Goal: Task Accomplishment & Management: Complete application form

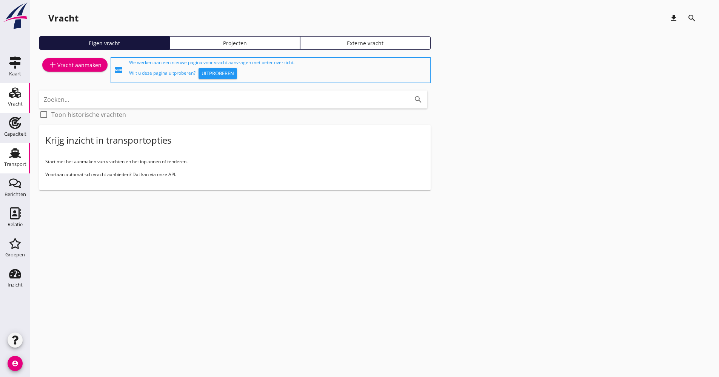
click at [23, 161] on div "Transport" at bounding box center [15, 164] width 22 height 11
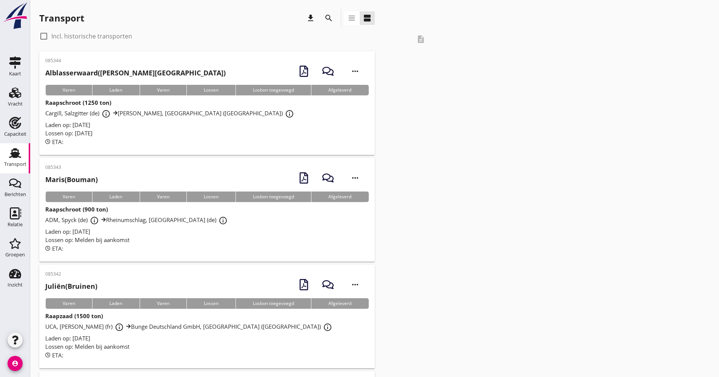
click at [331, 23] on button "search" at bounding box center [329, 18] width 14 height 14
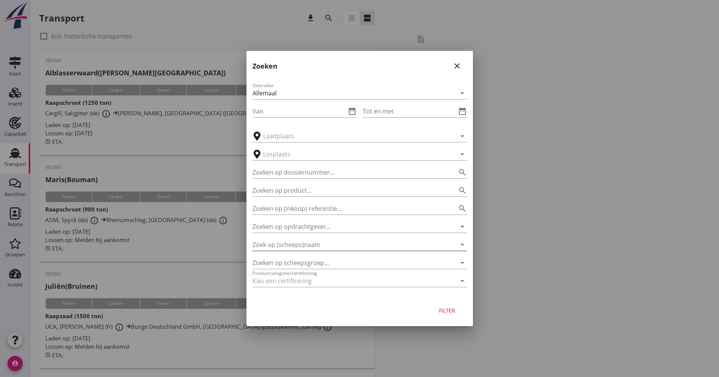
click at [280, 239] on input "Zoek op (scheeps)naam" at bounding box center [348, 245] width 193 height 12
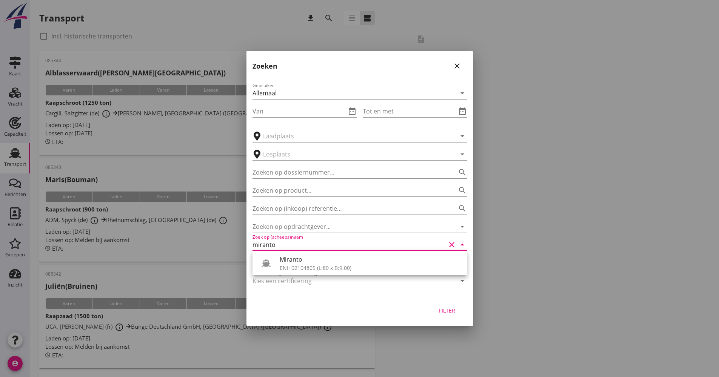
click at [298, 263] on div "Miranto" at bounding box center [369, 259] width 181 height 9
click at [458, 315] on button "Filter" at bounding box center [446, 311] width 33 height 14
type input "Miranto"
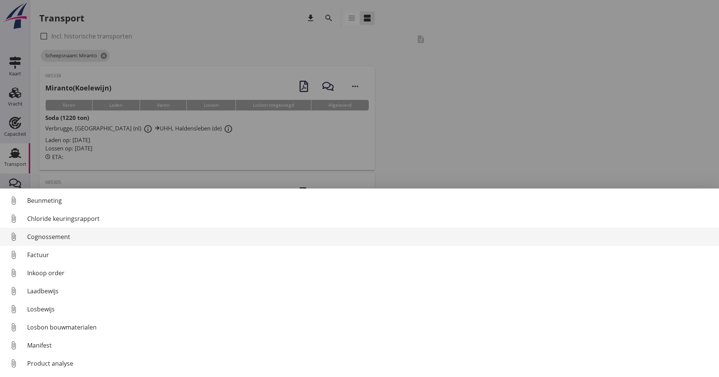
click at [58, 240] on div "Cognossement" at bounding box center [369, 236] width 685 height 9
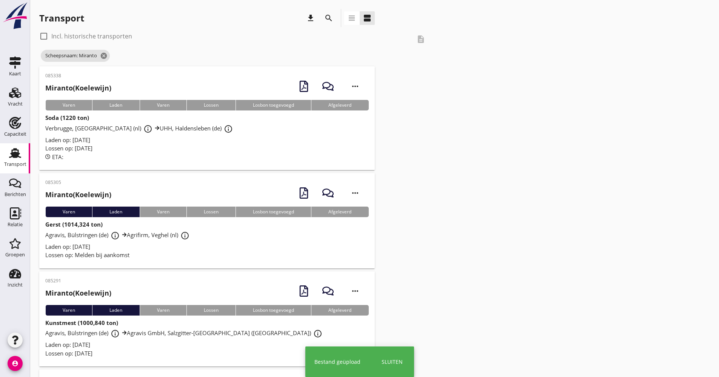
click at [146, 147] on div "Lossen op: [DATE]" at bounding box center [206, 148] width 323 height 9
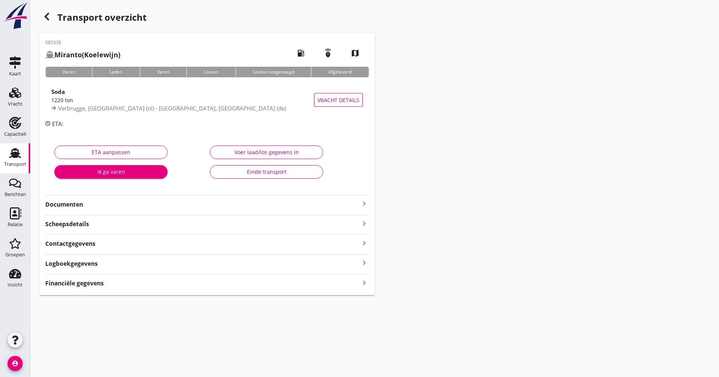
click at [92, 200] on div "Documenten keyboard_arrow_right" at bounding box center [206, 204] width 323 height 10
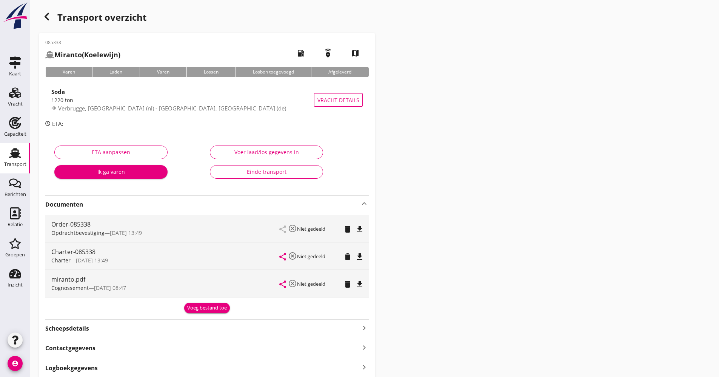
click at [95, 206] on strong "Documenten" at bounding box center [202, 204] width 314 height 9
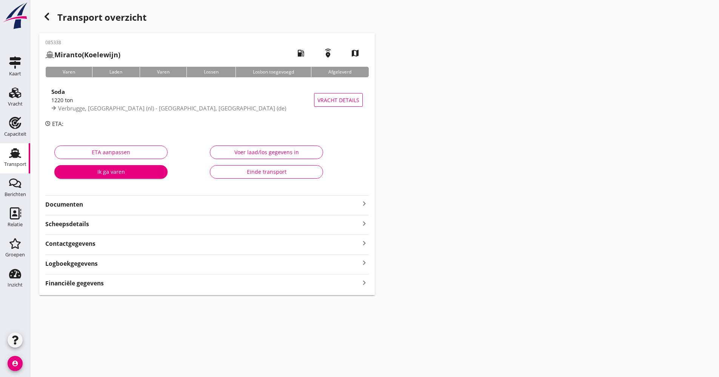
click at [109, 267] on div "Logboekgegevens keyboard_arrow_right" at bounding box center [206, 263] width 323 height 10
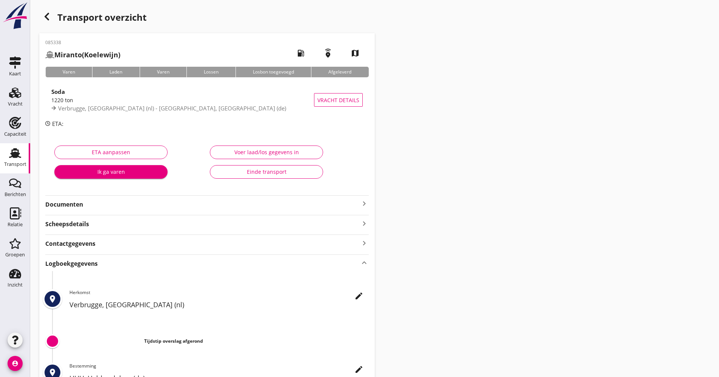
click at [361, 295] on icon "edit" at bounding box center [358, 296] width 9 height 9
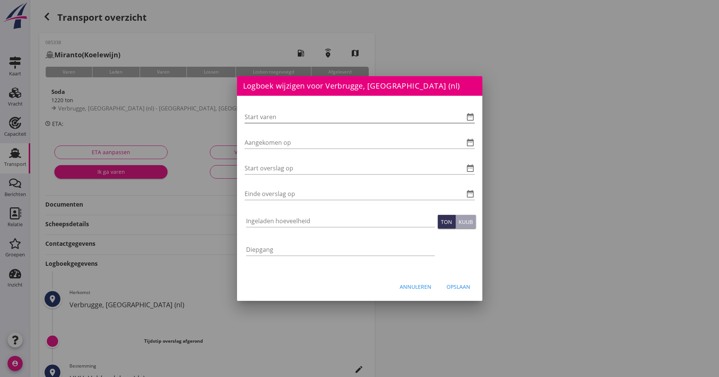
click at [473, 117] on icon "date_range" at bounding box center [469, 116] width 9 height 9
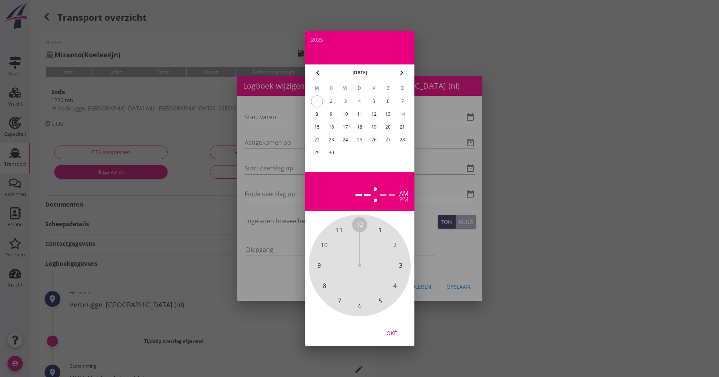
click at [323, 77] on div "chevron_left [DATE] chevron_right" at bounding box center [359, 72] width 109 height 17
click at [319, 77] on button "chevron_left" at bounding box center [318, 73] width 14 height 14
click at [376, 152] on div "29" at bounding box center [373, 153] width 12 height 12
drag, startPoint x: 357, startPoint y: 224, endPoint x: 368, endPoint y: 304, distance: 80.3
click at [368, 304] on div "12 1 2 3 4 5 6 7 8 9 10 11" at bounding box center [359, 265] width 81 height 81
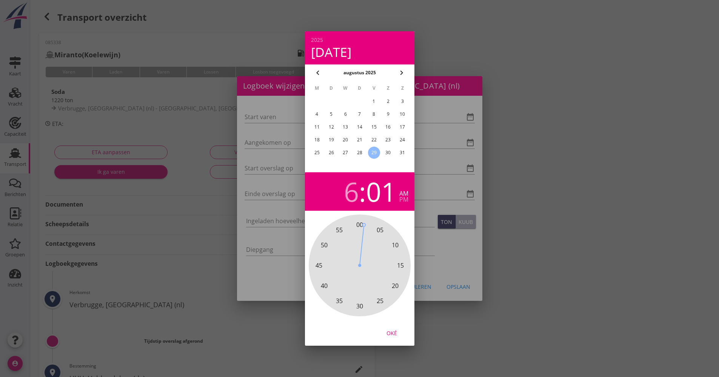
click at [362, 225] on div "00 05 10 15 20 25 30 35 40 45 50 55" at bounding box center [359, 265] width 81 height 81
click at [361, 224] on span "00" at bounding box center [359, 224] width 7 height 9
click at [360, 225] on span "00" at bounding box center [359, 224] width 7 height 9
drag, startPoint x: 398, startPoint y: 333, endPoint x: 395, endPoint y: 331, distance: 4.0
click at [396, 332] on div "Oké" at bounding box center [391, 333] width 21 height 8
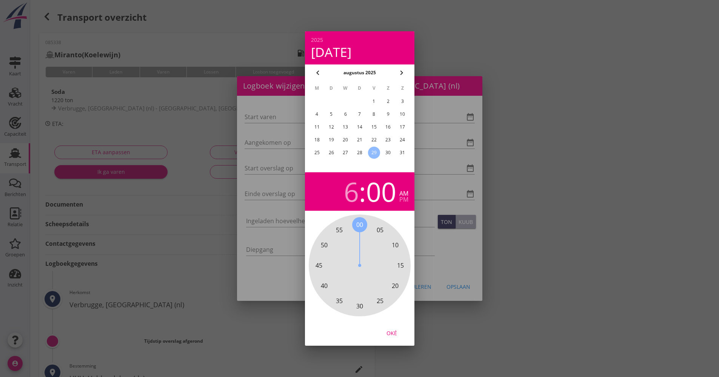
type input "[DATE] 06:00"
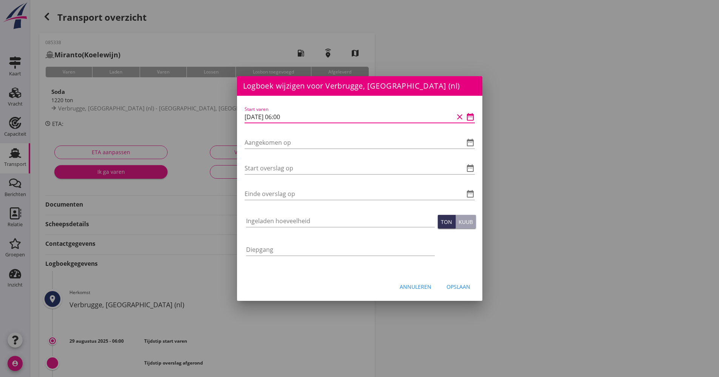
drag, startPoint x: 289, startPoint y: 115, endPoint x: 247, endPoint y: 117, distance: 41.2
click at [247, 117] on input "[DATE] 06:00" at bounding box center [348, 117] width 209 height 12
click at [293, 121] on input "[DATE] 06:00" at bounding box center [348, 117] width 209 height 12
click at [304, 121] on input "[DATE] 06:00" at bounding box center [348, 117] width 209 height 12
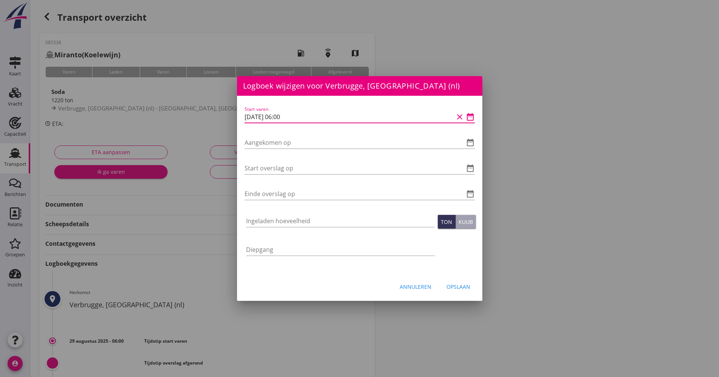
drag, startPoint x: 303, startPoint y: 117, endPoint x: 227, endPoint y: 118, distance: 75.8
click at [227, 118] on div "Logboek wijzigen voor UHH, Haldensleben (de) Start varen date_range Aangekomen …" at bounding box center [359, 252] width 719 height 504
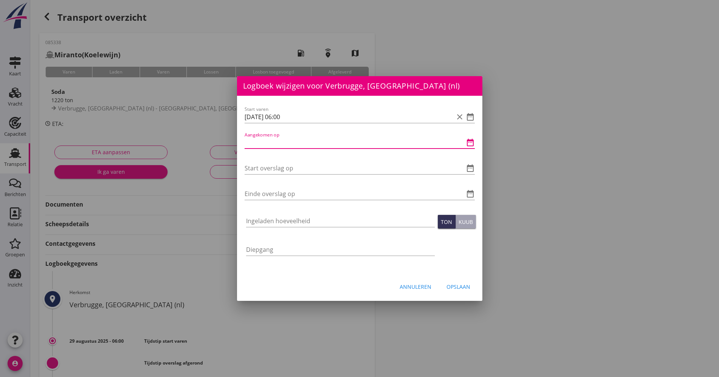
paste input "[DATE] 06:00"
type input "[DATE] 06:00"
click at [275, 170] on input "Start overslag op" at bounding box center [348, 168] width 209 height 12
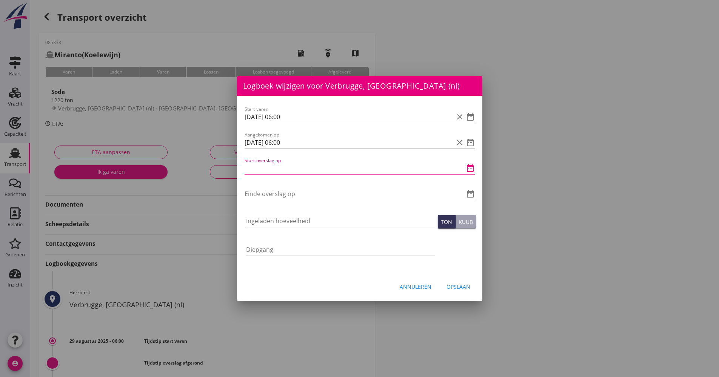
paste input "[DATE] 06:00"
drag, startPoint x: 296, startPoint y: 171, endPoint x: 280, endPoint y: 167, distance: 17.1
click at [280, 167] on input "[DATE] 06:00" at bounding box center [348, 168] width 209 height 12
drag, startPoint x: 299, startPoint y: 167, endPoint x: 291, endPoint y: 175, distance: 11.5
click at [237, 166] on div "Start varen [DATE] 06:00 clear date_range Aangekomen op [DATE] 06:00 clear date…" at bounding box center [359, 185] width 245 height 178
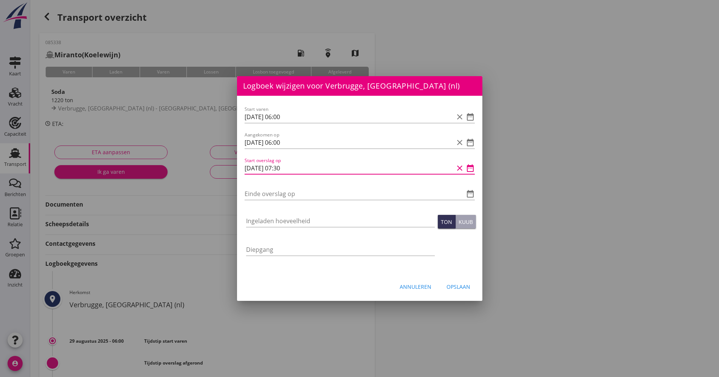
type input "[DATE] 07:30"
drag, startPoint x: 292, startPoint y: 175, endPoint x: 280, endPoint y: 165, distance: 16.1
click at [278, 164] on input "[DATE] 07:30" at bounding box center [348, 168] width 209 height 12
drag, startPoint x: 292, startPoint y: 169, endPoint x: 231, endPoint y: 165, distance: 60.9
click at [231, 165] on div "Logboek wijzigen voor UHH, Haldensleben (de) Start varen date_range Aangekomen …" at bounding box center [359, 252] width 719 height 504
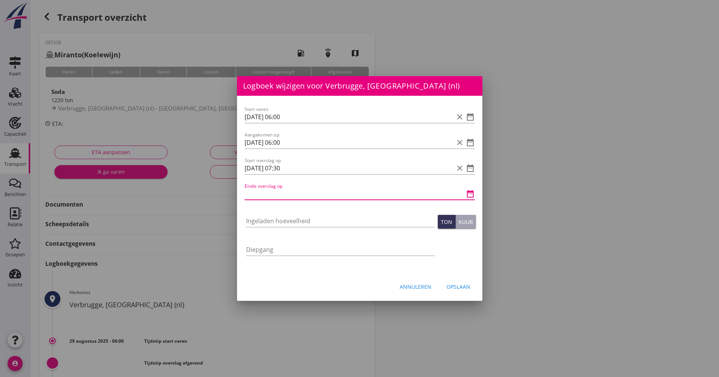
paste input "[DATE] 07:30"
drag, startPoint x: 294, startPoint y: 194, endPoint x: 278, endPoint y: 192, distance: 15.6
click at [278, 192] on input "[DATE] 07:30" at bounding box center [348, 194] width 209 height 12
type input "[DATE] 07:30"
click at [289, 231] on div at bounding box center [340, 232] width 189 height 5
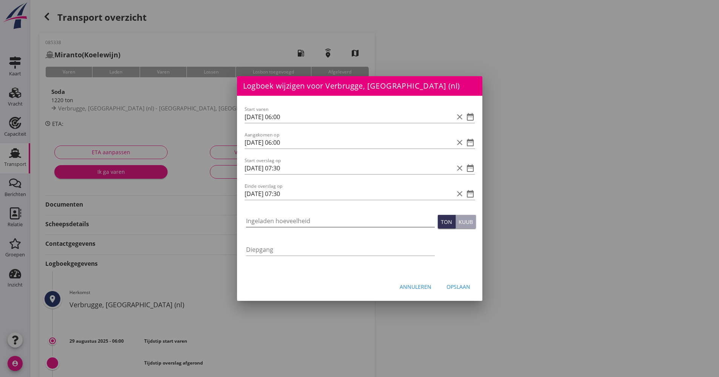
click at [281, 222] on input "Ingeladen hoeveelheid" at bounding box center [340, 221] width 189 height 12
type input "1220.557"
click at [454, 285] on div "Opslaan" at bounding box center [458, 287] width 24 height 8
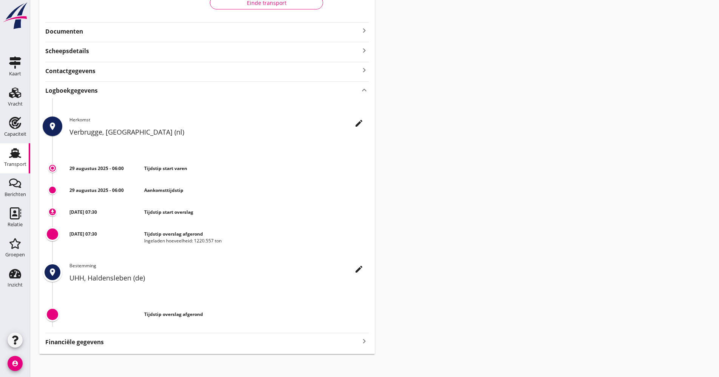
scroll to position [165, 0]
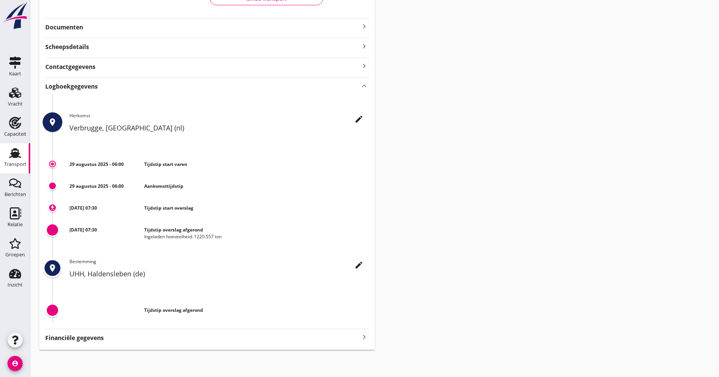
click at [17, 167] on div "Transport" at bounding box center [15, 164] width 22 height 11
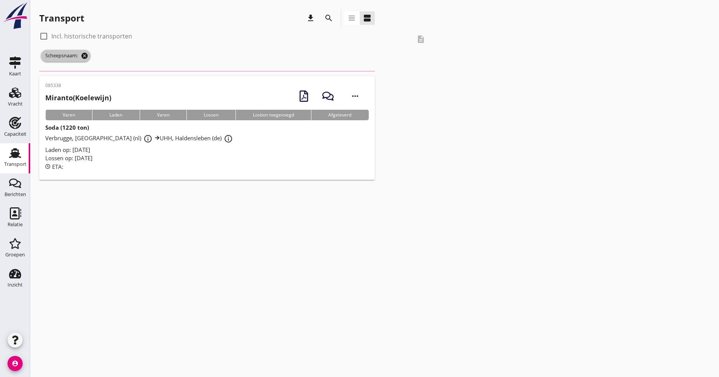
click at [83, 58] on icon "cancel" at bounding box center [85, 56] width 8 height 8
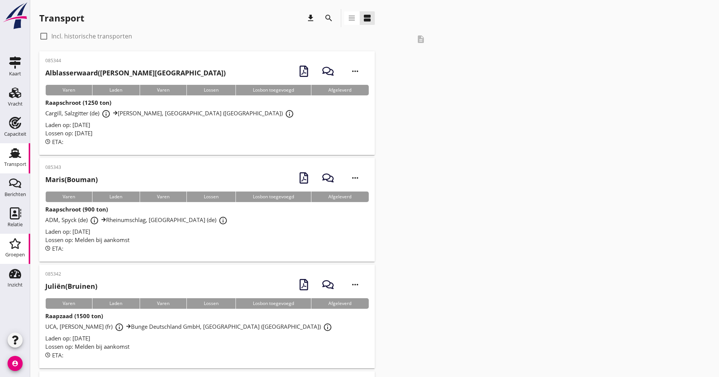
click at [7, 255] on div "Groepen" at bounding box center [15, 254] width 20 height 5
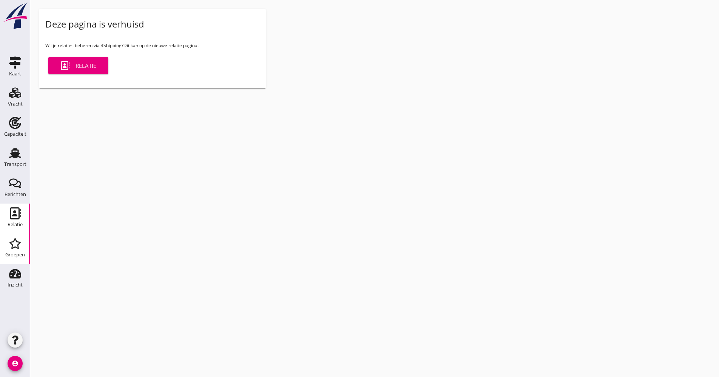
click at [16, 212] on use at bounding box center [15, 213] width 11 height 12
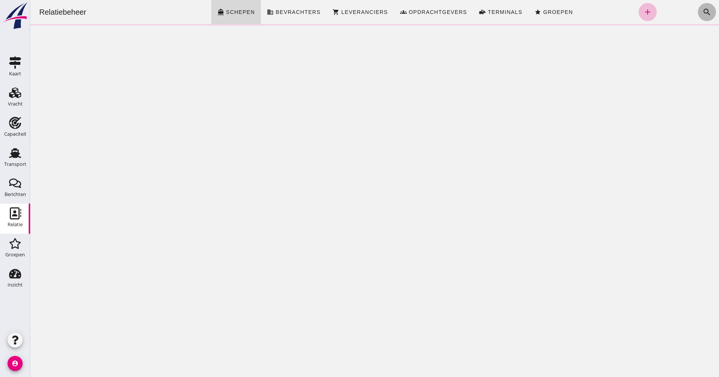
click at [704, 13] on icon "search" at bounding box center [706, 12] width 9 height 9
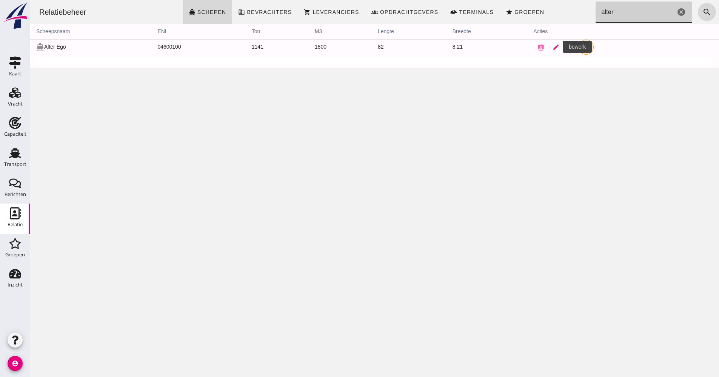
type input "alter"
click link "edit"
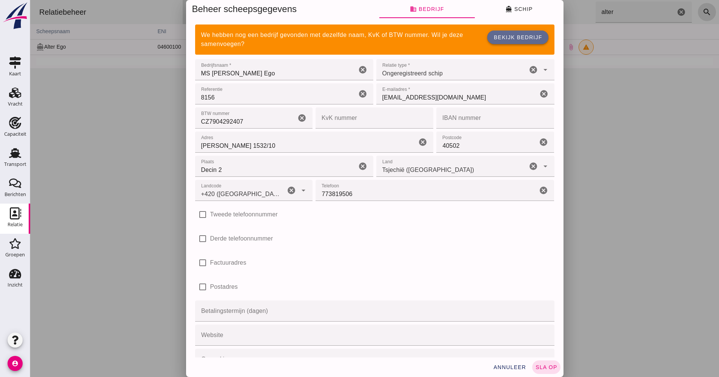
type input "+420 ([GEOGRAPHIC_DATA])"
click button "directions_boat Schip"
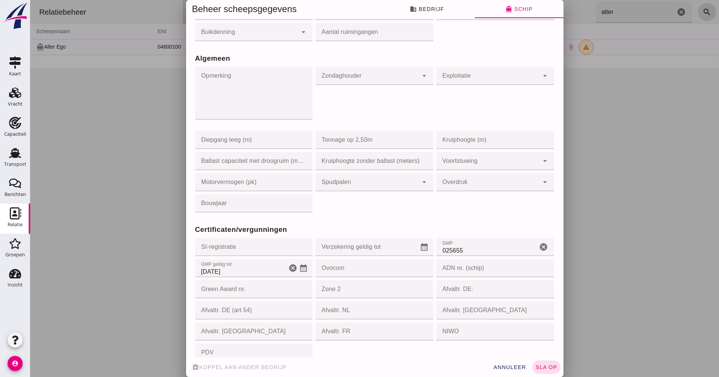
scroll to position [603, 0]
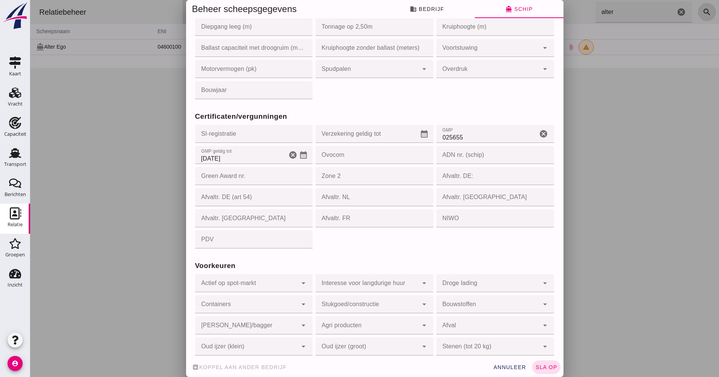
click input "[DATE]"
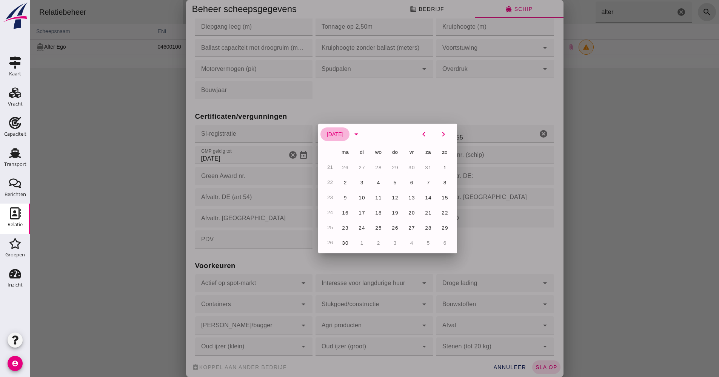
click at [345, 133] on button "[DATE]" at bounding box center [334, 134] width 29 height 14
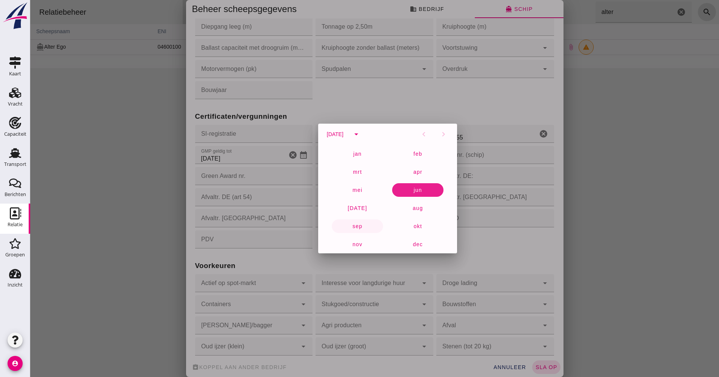
click span "sep"
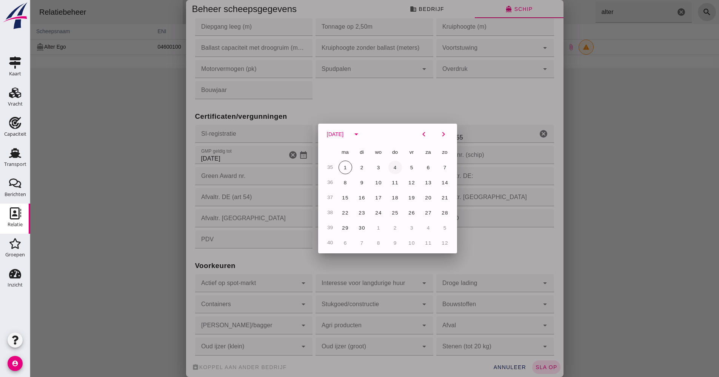
drag, startPoint x: 392, startPoint y: 168, endPoint x: 388, endPoint y: 160, distance: 9.3
click span "4"
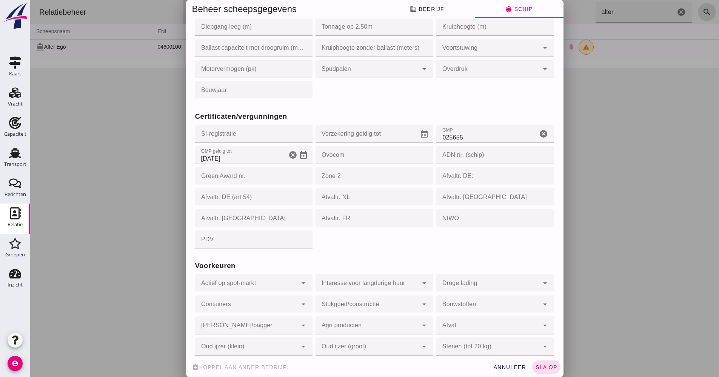
click input "[DATE]"
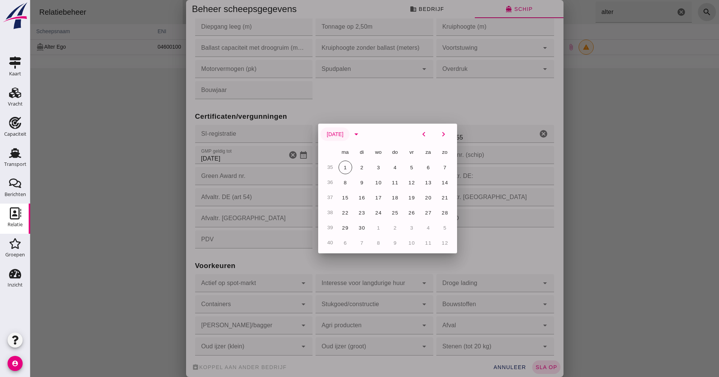
click span "[DATE]"
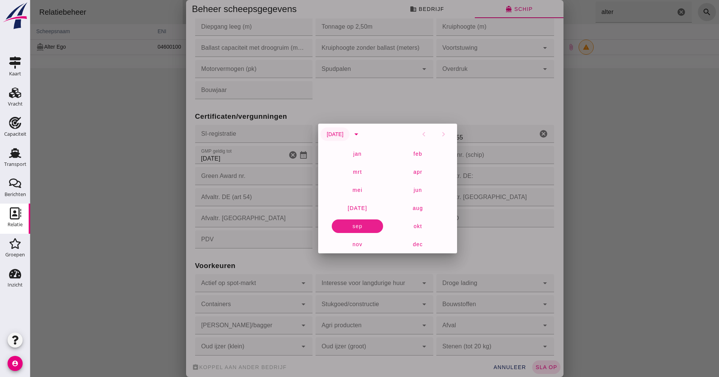
click span "[DATE]"
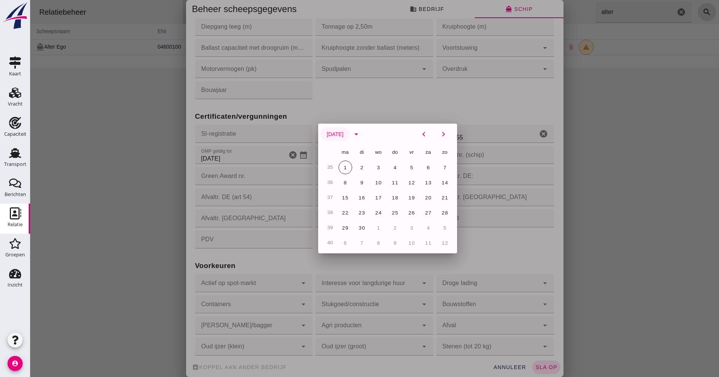
click span "[DATE]"
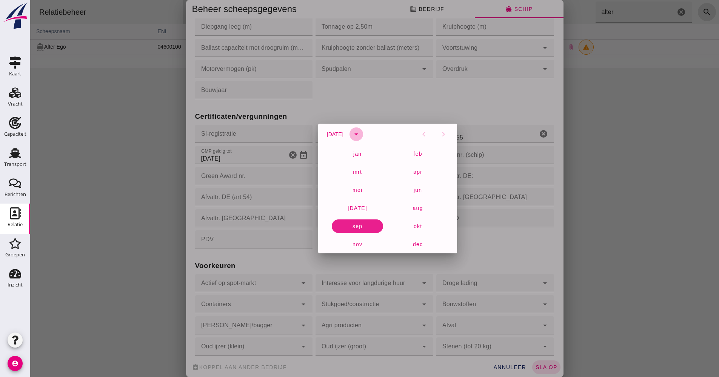
click at [363, 136] on button "arrow_drop_down" at bounding box center [356, 134] width 14 height 14
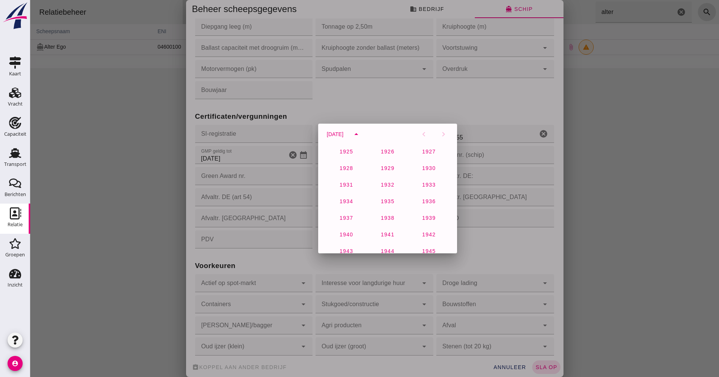
scroll to position [500, 0]
click at [371, 216] on button "2027" at bounding box center [387, 216] width 32 height 14
click span "4"
type input "[DATE]"
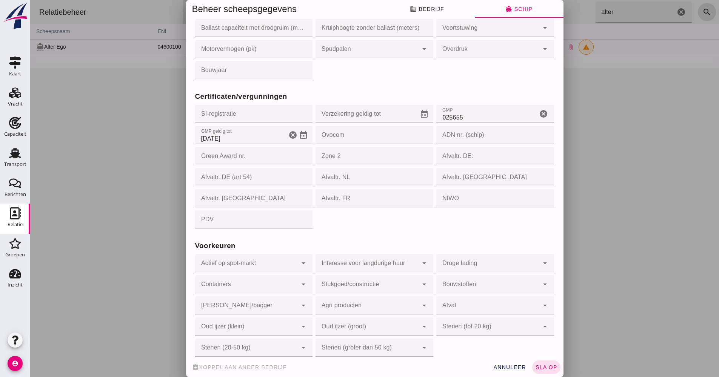
scroll to position [632, 0]
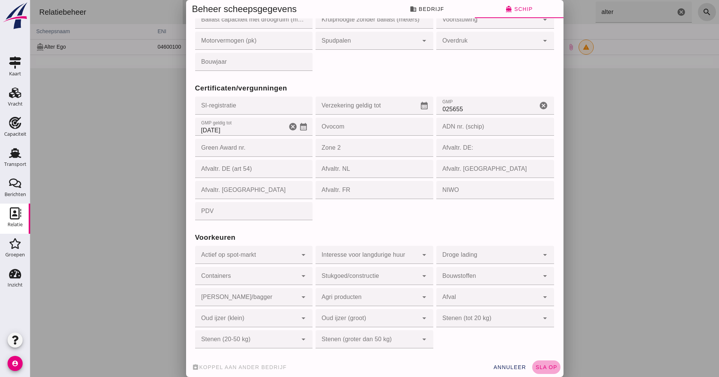
drag, startPoint x: 547, startPoint y: 369, endPoint x: 562, endPoint y: 369, distance: 15.5
click span "sla op"
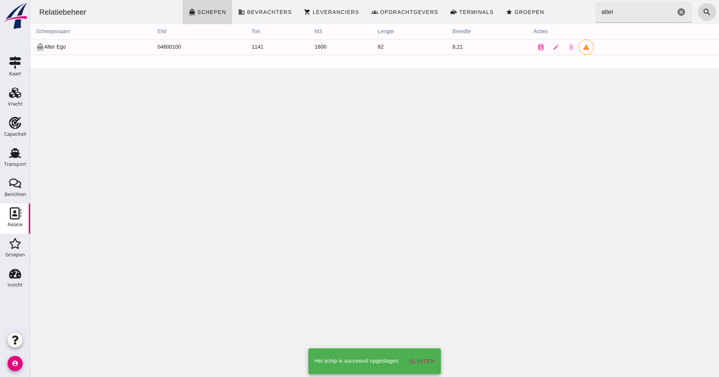
scroll to position [0, 0]
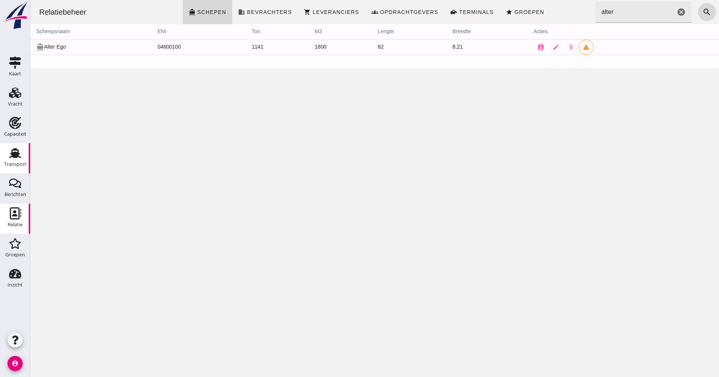
click at [24, 158] on div "Transport" at bounding box center [15, 153] width 18 height 12
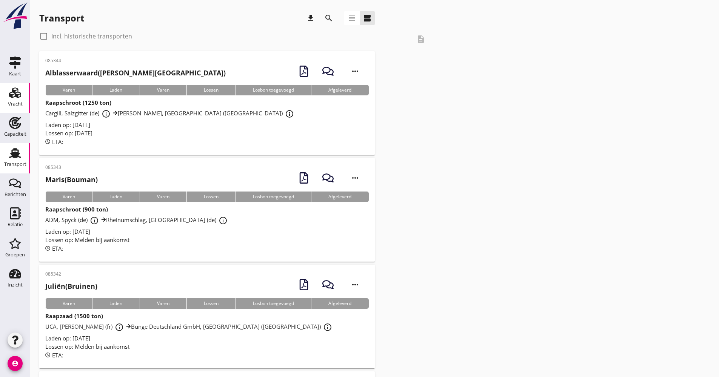
click at [18, 96] on icon "Vracht" at bounding box center [15, 93] width 12 height 12
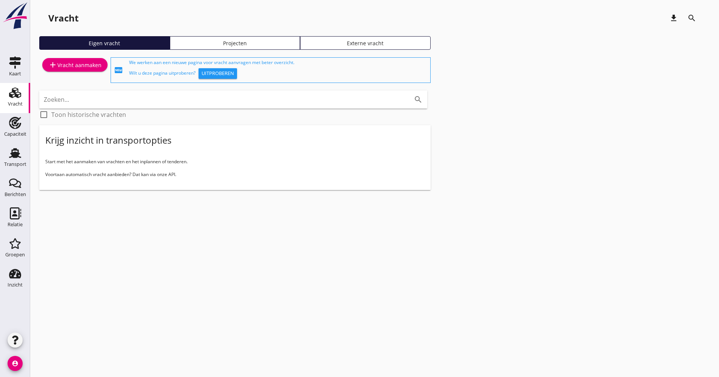
click at [90, 70] on link "add Vracht aanmaken" at bounding box center [74, 65] width 65 height 14
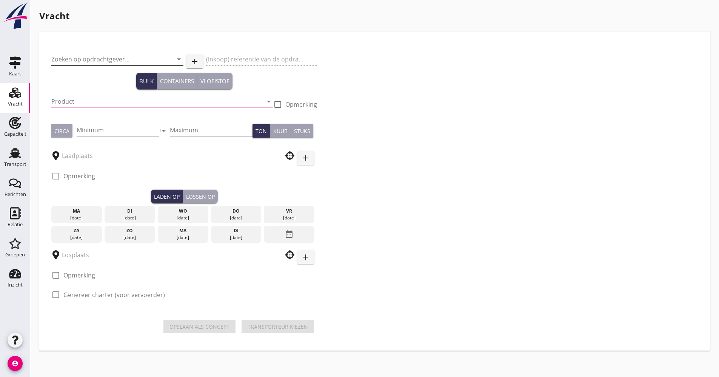
click at [95, 63] on input "Zoeken op opdrachtgever..." at bounding box center [106, 59] width 111 height 12
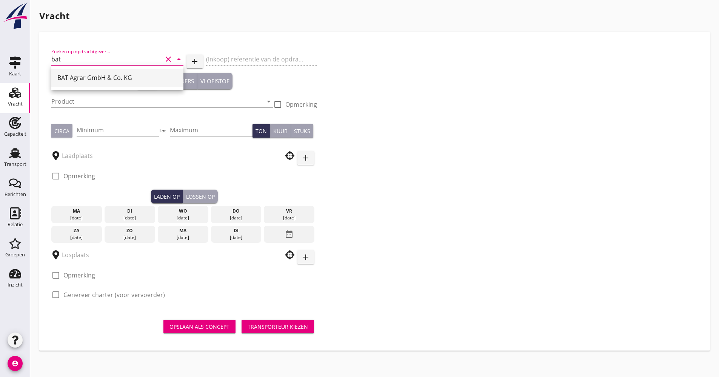
click at [103, 73] on div "BAT Agrar GmbH & Co. KG" at bounding box center [117, 77] width 120 height 9
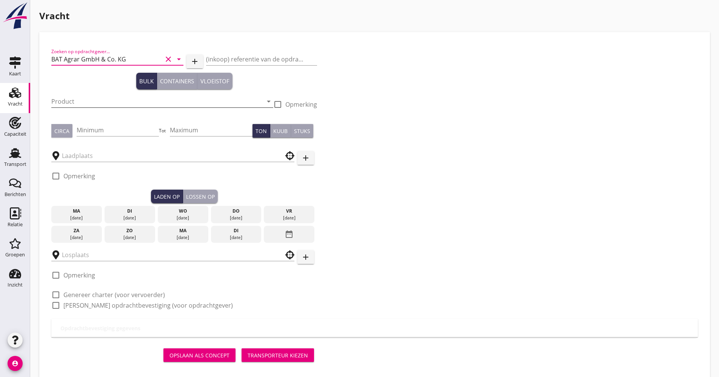
type input "BAT Agrar GmbH & Co. KG"
click at [96, 99] on input "Product" at bounding box center [156, 101] width 211 height 12
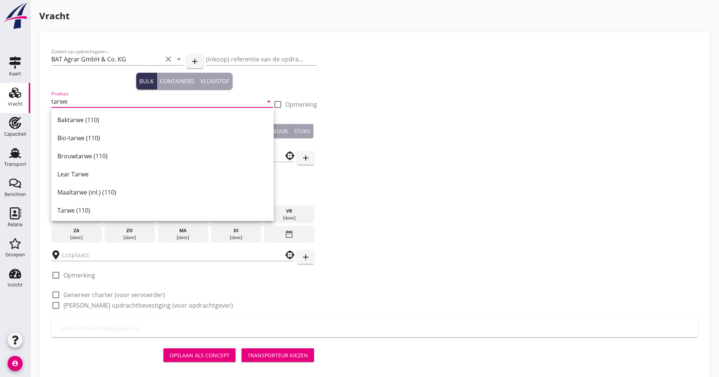
drag, startPoint x: 71, startPoint y: 213, endPoint x: 73, endPoint y: 206, distance: 8.0
click at [71, 212] on div "Tarwe (110)" at bounding box center [162, 210] width 210 height 9
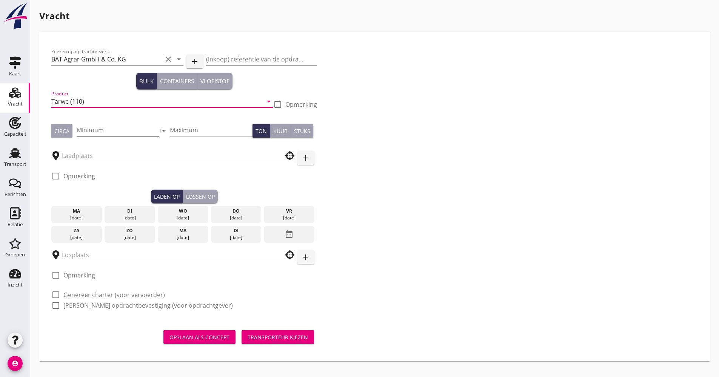
type input "Tarwe (110)"
click at [91, 134] on input "Minimum" at bounding box center [118, 130] width 83 height 12
type input "1000"
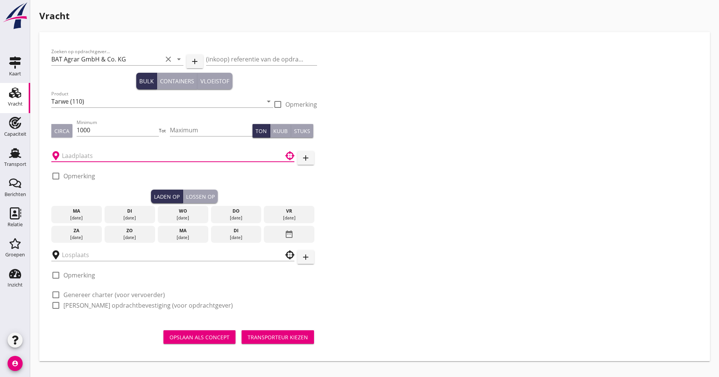
click at [83, 156] on input "text" at bounding box center [167, 156] width 211 height 12
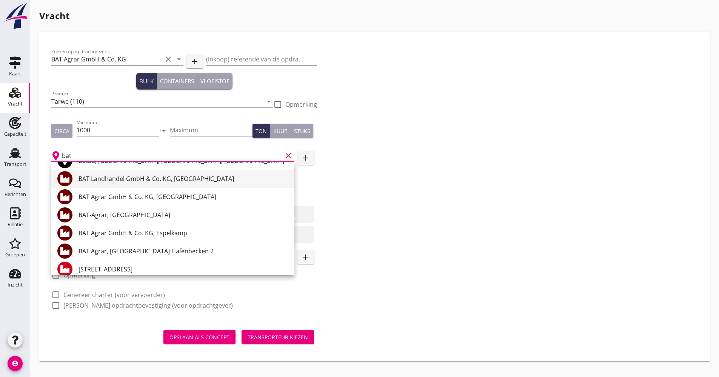
scroll to position [75, 0]
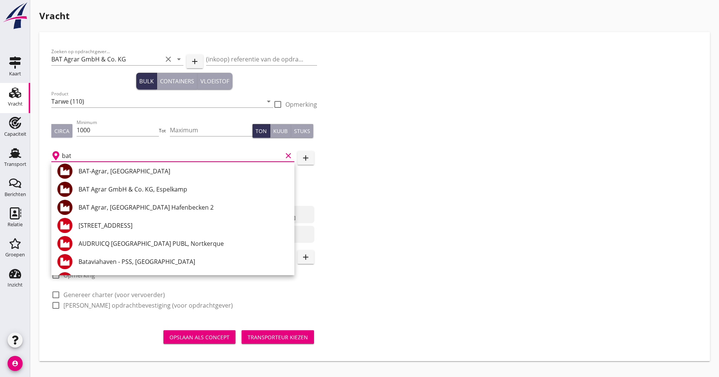
click at [164, 205] on div "BAT Agrar, [GEOGRAPHIC_DATA] Hafenbecken 2" at bounding box center [183, 207] width 210 height 9
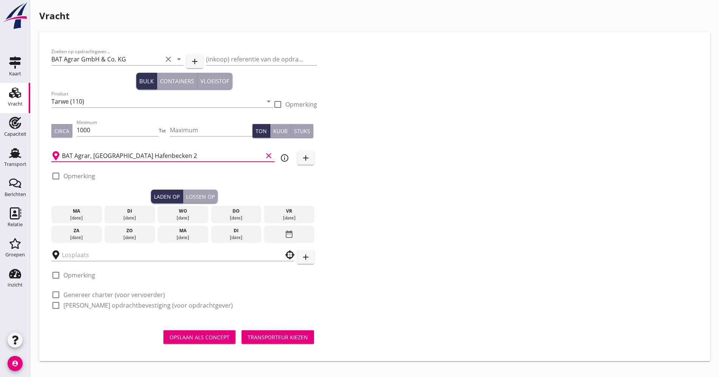
type input "BAT Agrar, [GEOGRAPHIC_DATA] Hafenbecken 2"
click at [286, 210] on div "vr" at bounding box center [289, 211] width 47 height 7
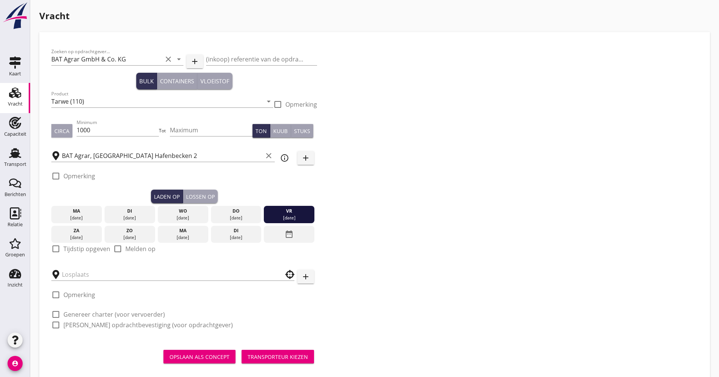
click at [81, 250] on label "Tijdstip opgeven" at bounding box center [86, 249] width 47 height 8
checkbox input "true"
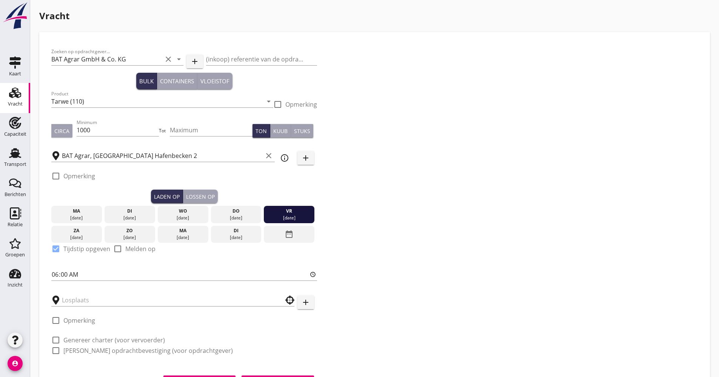
scroll to position [38, 0]
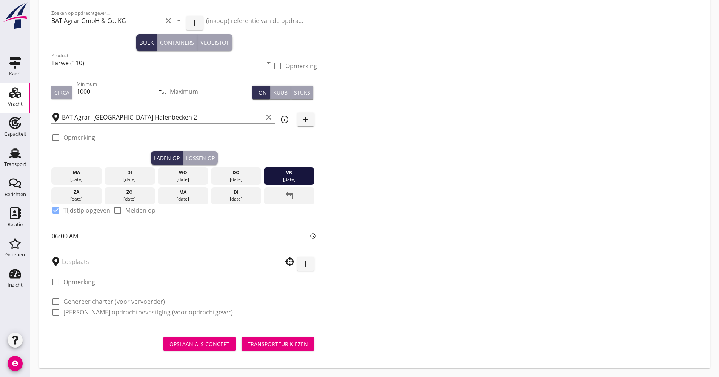
click at [117, 259] on input "text" at bounding box center [167, 262] width 211 height 12
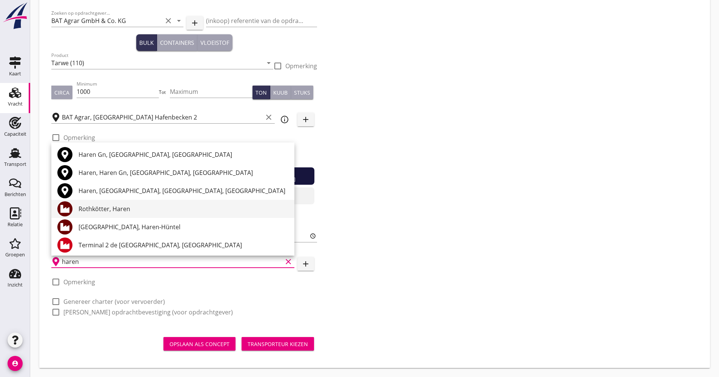
click at [150, 212] on div "Rothkötter, Haren" at bounding box center [183, 208] width 210 height 9
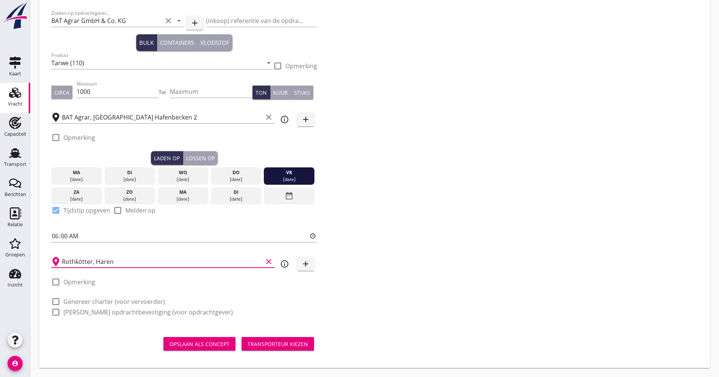
type input "Rothkötter, Haren"
drag, startPoint x: 104, startPoint y: 300, endPoint x: 102, endPoint y: 304, distance: 3.9
click at [104, 300] on label "Genereer charter (voor vervoerder)" at bounding box center [113, 302] width 101 height 8
checkbox input "true"
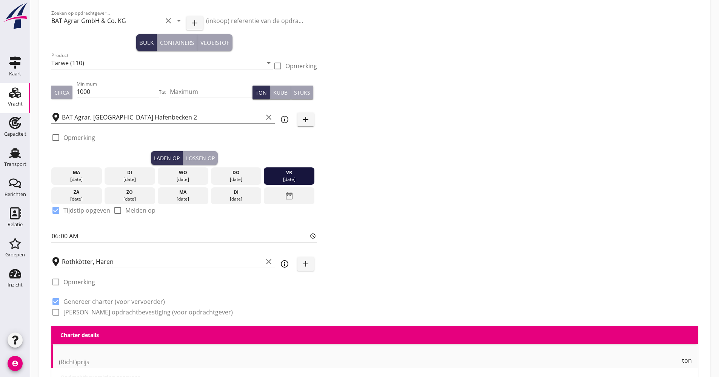
click at [97, 316] on div "Zoeken op opdrachtgever... BAT Agrar GmbH & Co. KG clear arrow_drop_down add (i…" at bounding box center [184, 166] width 272 height 320
checkbox input "true"
click at [100, 313] on label "[PERSON_NAME] opdrachtbevestiging (voor opdrachtgever)" at bounding box center [147, 313] width 169 height 8
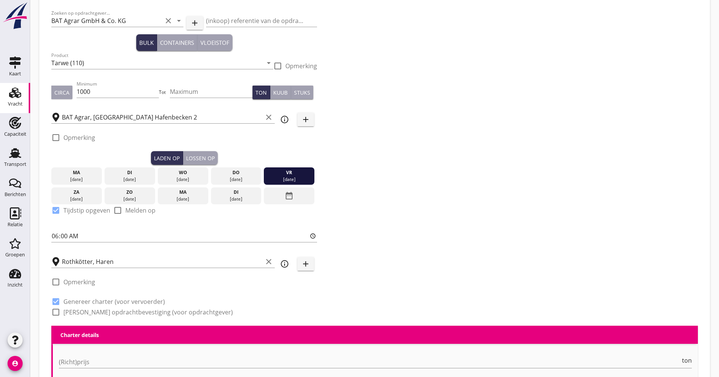
checkbox input "true"
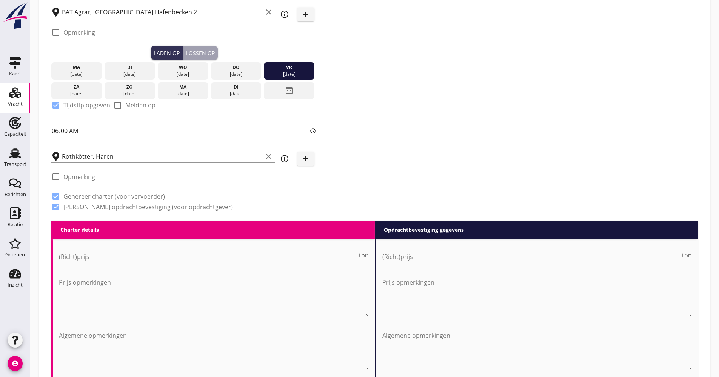
scroll to position [152, 0]
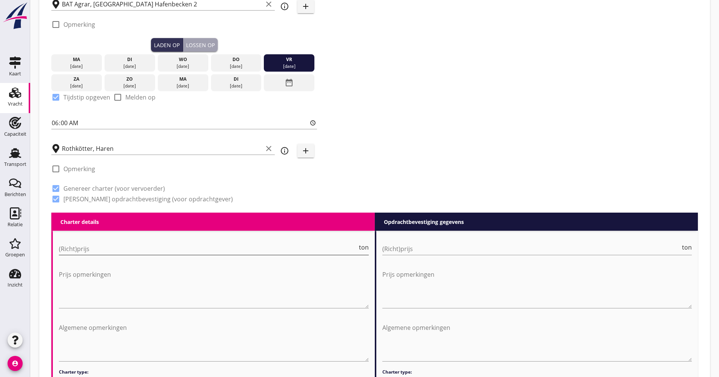
click at [95, 246] on input "(Richt)prijs" at bounding box center [208, 249] width 298 height 12
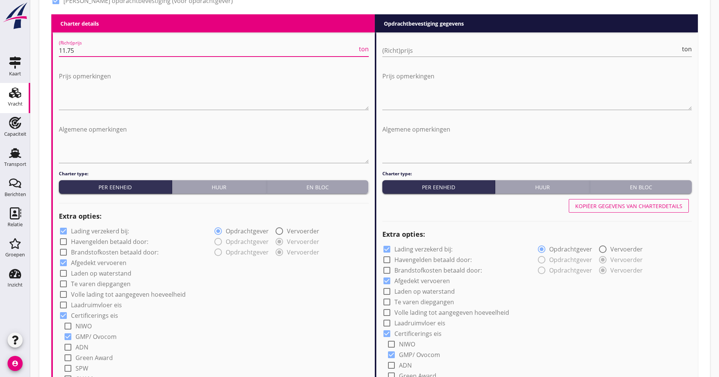
scroll to position [416, 0]
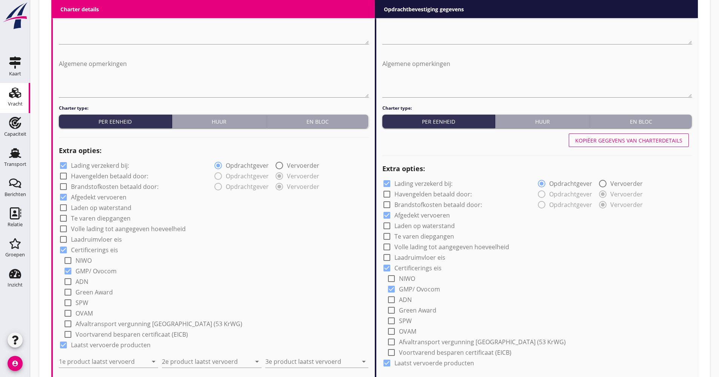
type input "11.75"
click at [106, 160] on div "check_box Lading verzekerd bij:" at bounding box center [136, 165] width 155 height 11
click at [105, 162] on label "Lading verzekerd bij:" at bounding box center [100, 166] width 58 height 8
checkbox input "false"
click at [105, 226] on label "Volle lading tot aangegeven hoeveelheid" at bounding box center [128, 229] width 115 height 8
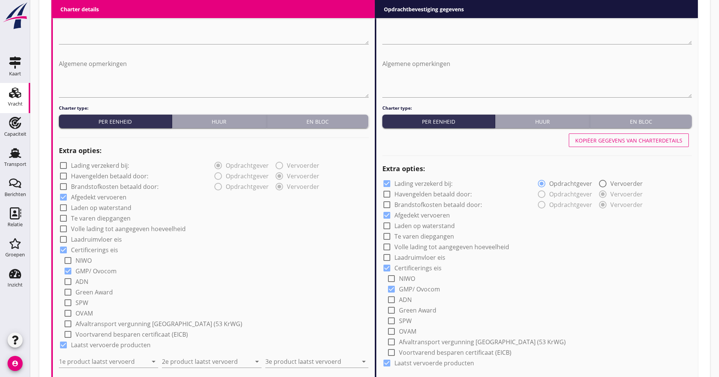
checkbox input "true"
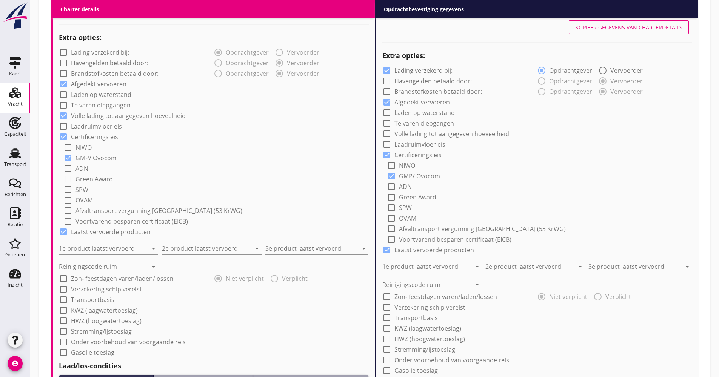
click at [98, 266] on input "Reinigingscode ruim" at bounding box center [103, 267] width 89 height 12
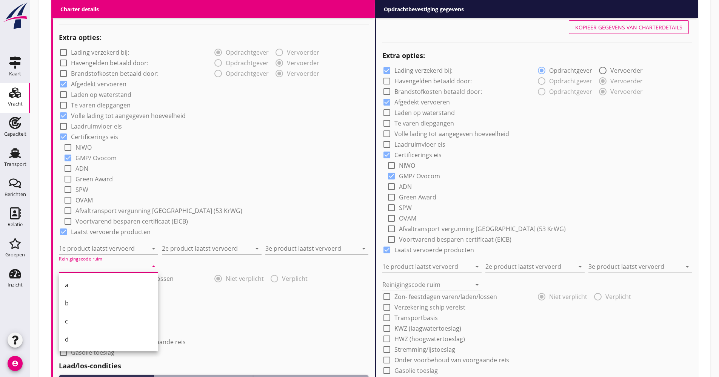
click at [376, 312] on div "(Richt)prijs ton Prijs opmerkingen Algemene opmerkingen Charter type: Per eenhe…" at bounding box center [537, 264] width 322 height 820
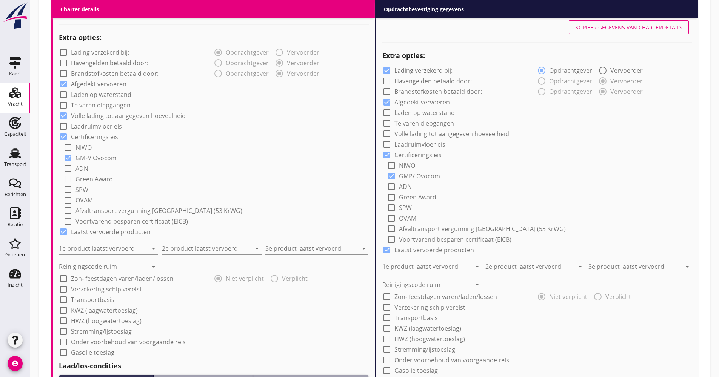
click at [104, 285] on div "check_box_outline_blank Verzekering schip vereist" at bounding box center [100, 289] width 83 height 9
click at [92, 290] on label "Verzekering schip vereist" at bounding box center [106, 290] width 71 height 8
checkbox input "true"
click at [89, 299] on label "Transportbasis" at bounding box center [92, 300] width 43 height 8
checkbox input "true"
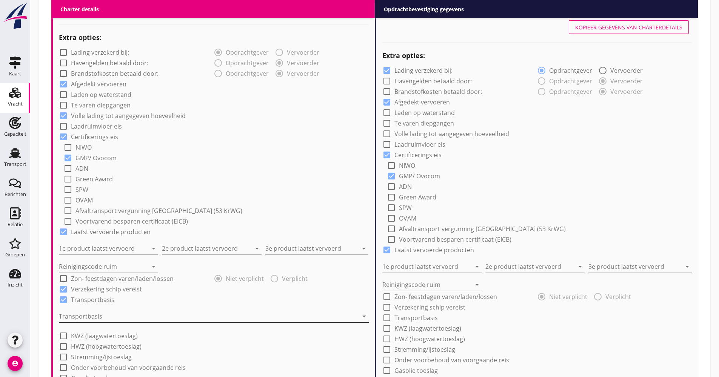
click at [89, 310] on div at bounding box center [208, 316] width 299 height 12
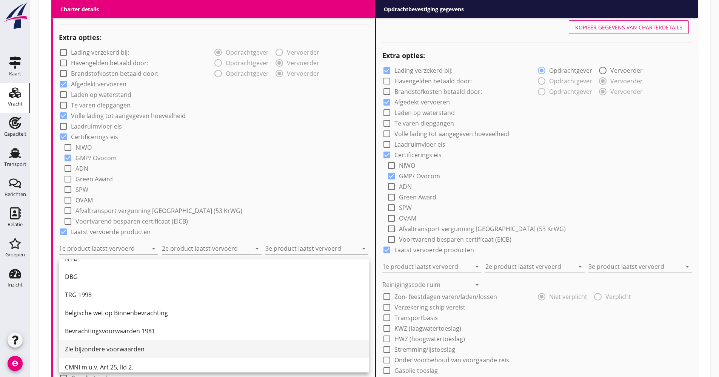
scroll to position [20, 0]
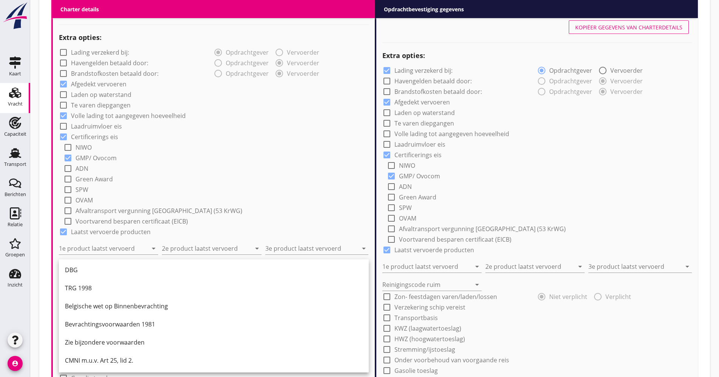
click at [98, 359] on div "CMNI m.u.v. Art 25, lid 2." at bounding box center [214, 360] width 298 height 9
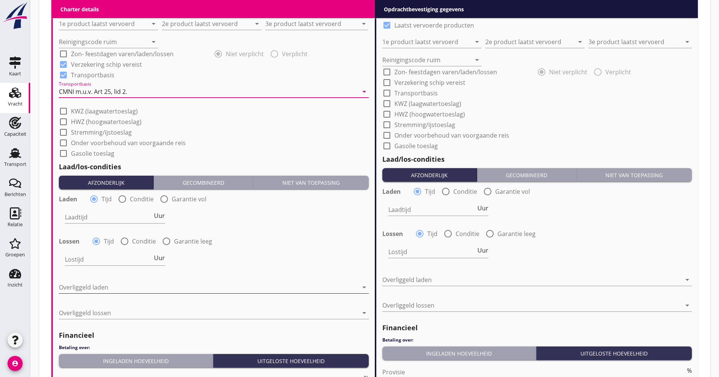
scroll to position [755, 0]
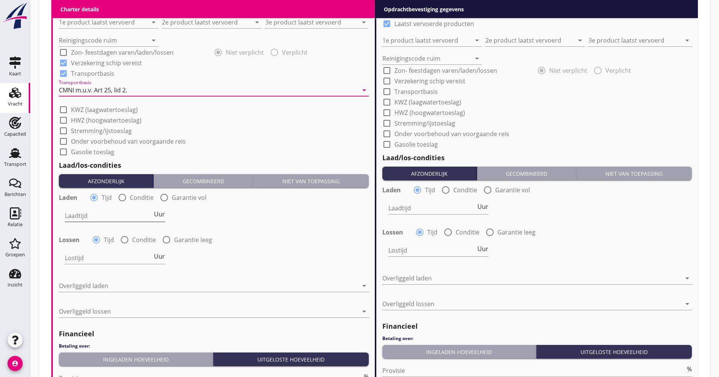
drag, startPoint x: 158, startPoint y: 213, endPoint x: 163, endPoint y: 214, distance: 4.7
click at [159, 213] on span "Uur" at bounding box center [159, 214] width 11 height 6
type input "2"
click at [155, 258] on span "Uur" at bounding box center [159, 256] width 11 height 6
type input "2"
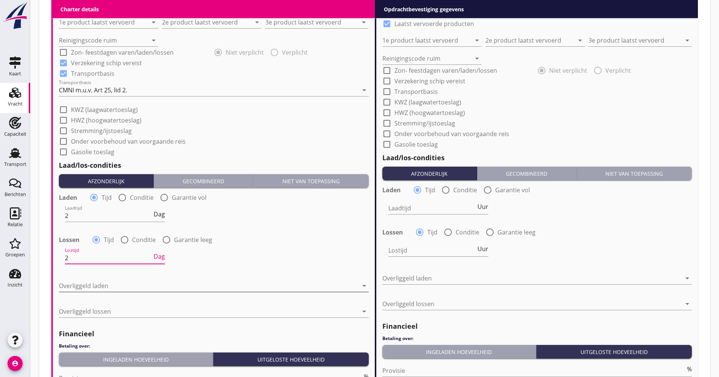
click at [132, 290] on div at bounding box center [208, 286] width 299 height 12
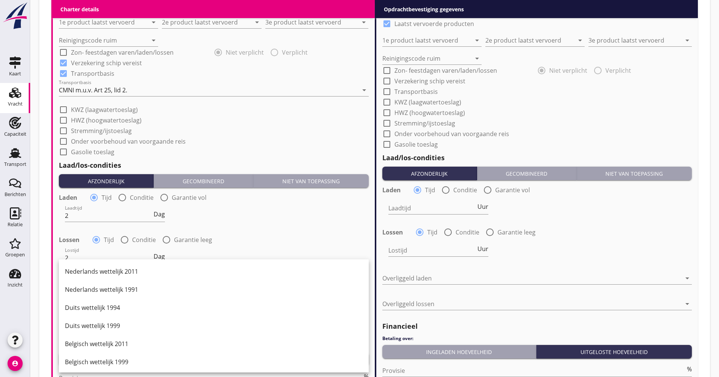
click at [109, 321] on div "Duits wettelijk 1999" at bounding box center [214, 326] width 298 height 18
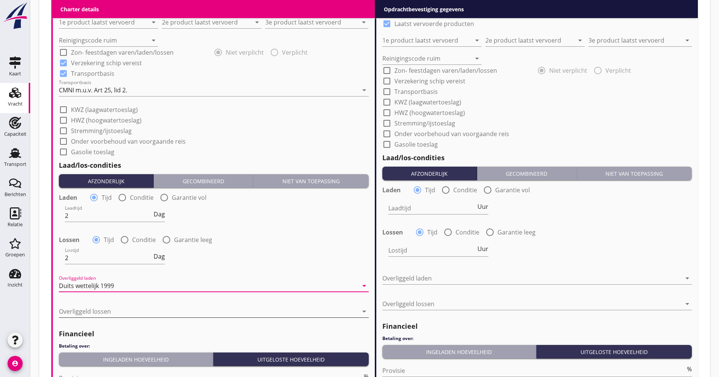
click at [109, 312] on div at bounding box center [208, 312] width 299 height 12
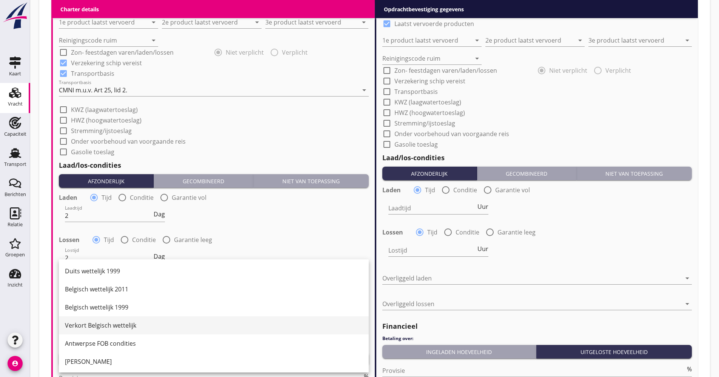
scroll to position [38, 0]
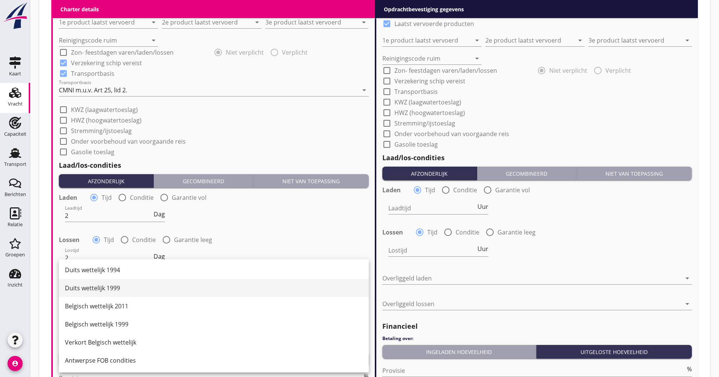
click at [113, 292] on div "Duits wettelijk 1999" at bounding box center [214, 288] width 298 height 9
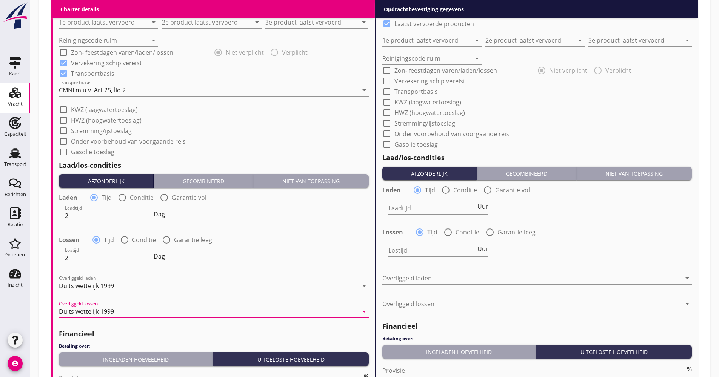
click at [137, 243] on label "Conditie" at bounding box center [144, 240] width 24 height 8
radio input "false"
radio input "true"
click at [142, 255] on div at bounding box center [135, 258] width 140 height 12
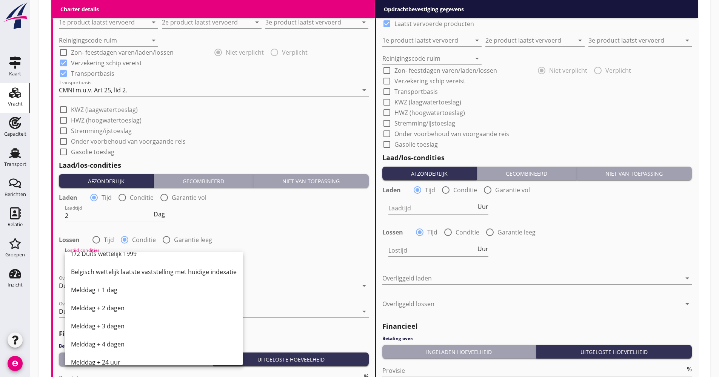
scroll to position [264, 0]
click at [118, 259] on div "Melddag + 1 dag" at bounding box center [154, 253] width 166 height 18
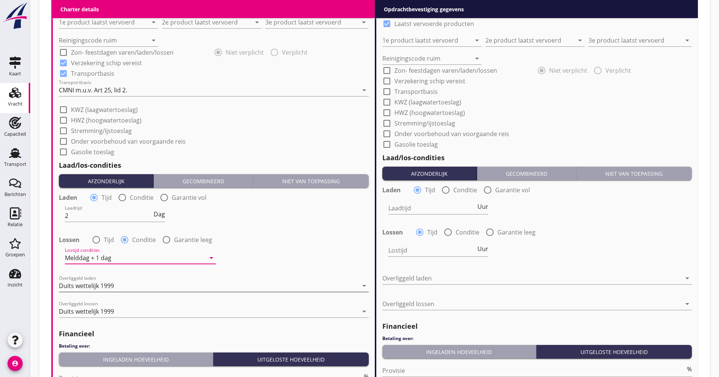
scroll to position [831, 0]
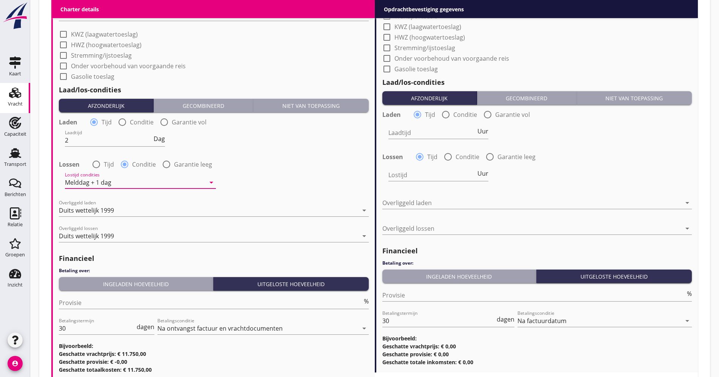
click at [118, 183] on div "Melddag + 1 dag" at bounding box center [135, 183] width 140 height 12
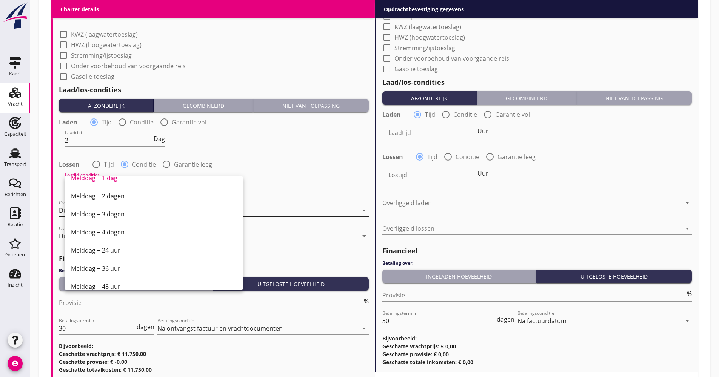
click at [115, 197] on div "Melddag + 2 dagen" at bounding box center [154, 196] width 166 height 9
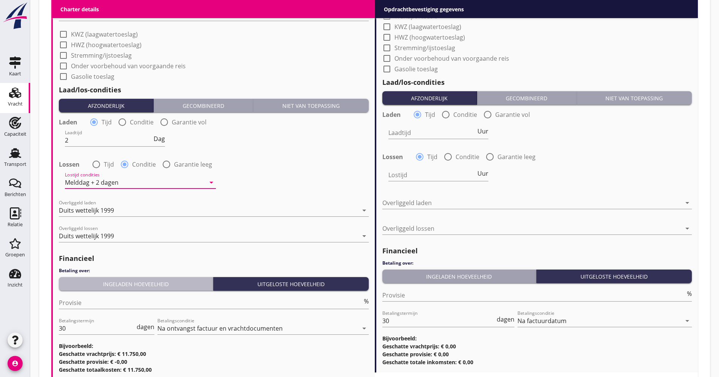
drag, startPoint x: 130, startPoint y: 285, endPoint x: 119, endPoint y: 290, distance: 11.8
click at [130, 285] on div "Ingeladen hoeveelheid" at bounding box center [136, 284] width 148 height 8
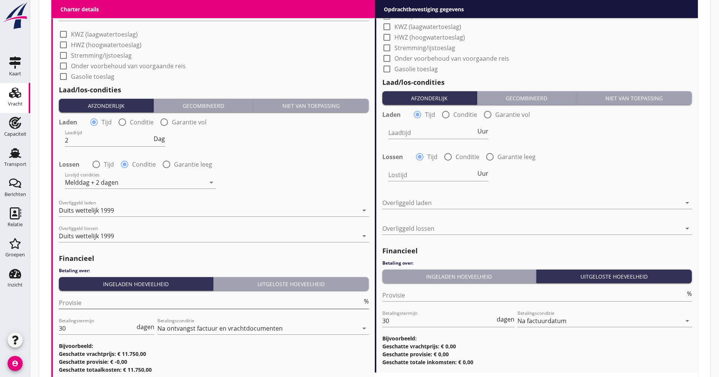
click at [90, 305] on input "Provisie" at bounding box center [210, 303] width 303 height 12
type input "5.00"
drag, startPoint x: 90, startPoint y: 328, endPoint x: 51, endPoint y: 328, distance: 39.2
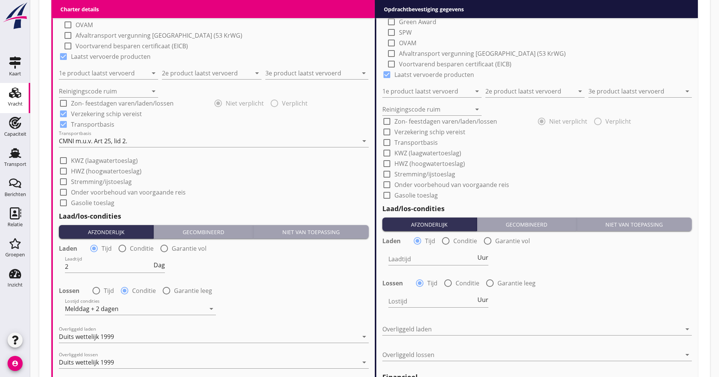
scroll to position [717, 0]
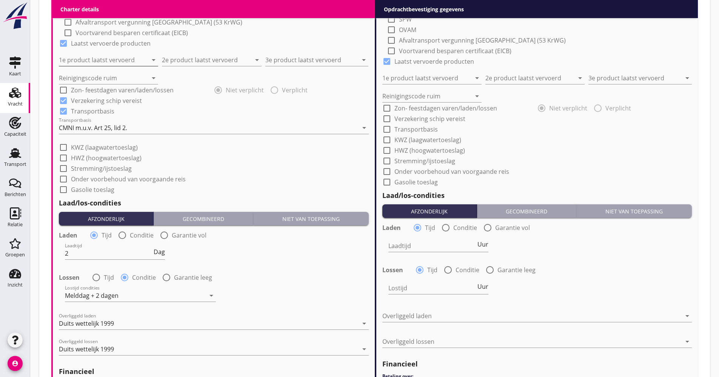
click at [120, 60] on input "1e product laatst vervoerd" at bounding box center [103, 60] width 89 height 12
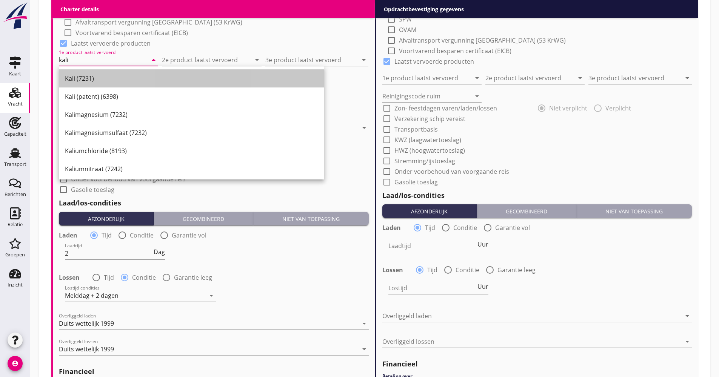
drag, startPoint x: 106, startPoint y: 74, endPoint x: 118, endPoint y: 75, distance: 12.9
click at [106, 75] on div "Kali (7231)" at bounding box center [191, 78] width 253 height 9
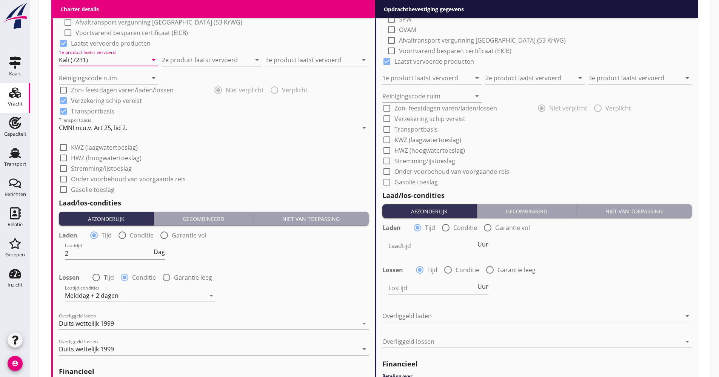
type input "Kali (7231)"
click at [166, 65] on input "2e product laatst vervoerd" at bounding box center [206, 60] width 89 height 12
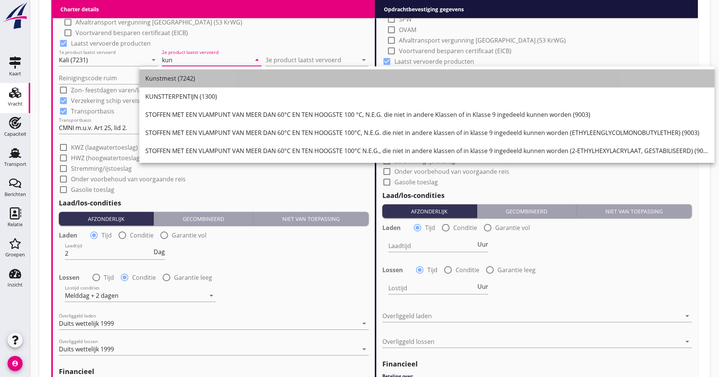
click at [172, 75] on div "Kunstmest (7242)" at bounding box center [426, 78] width 563 height 9
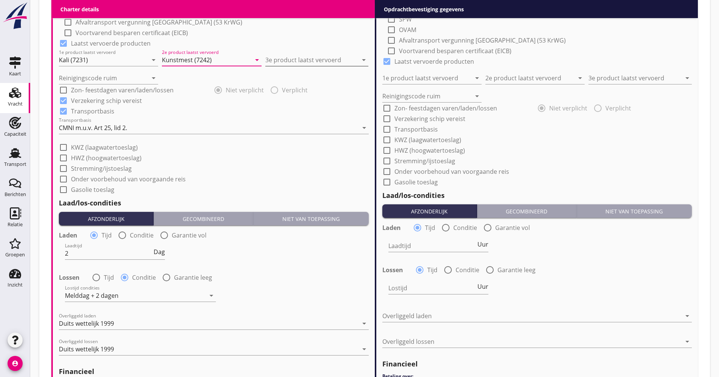
type input "Kunstmest (7242)"
click at [279, 66] on input "3e product laatst vervoerd" at bounding box center [311, 60] width 92 height 12
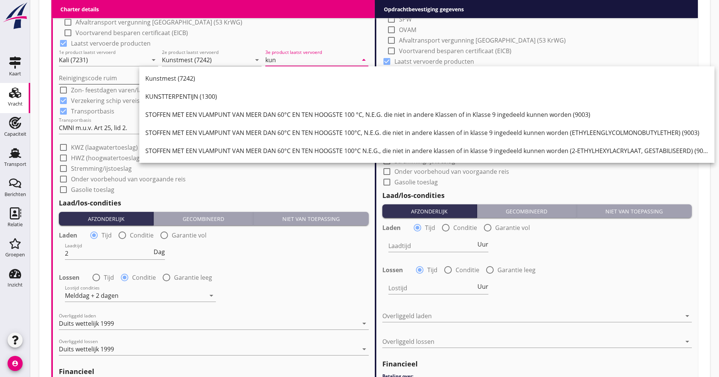
drag, startPoint x: 222, startPoint y: 81, endPoint x: 130, endPoint y: 82, distance: 91.7
click at [220, 81] on div "Kunstmest (7242)" at bounding box center [426, 78] width 563 height 9
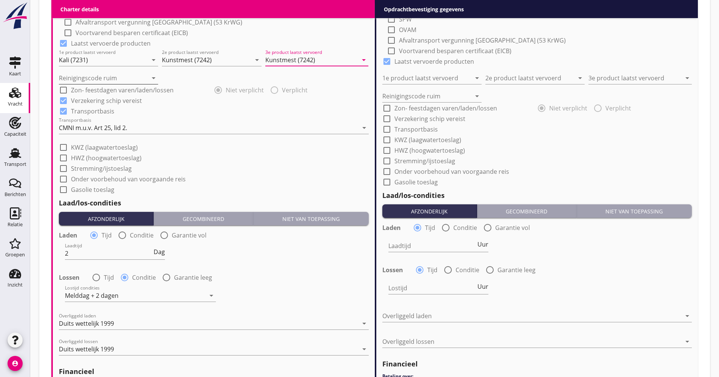
type input "Kunstmest (7242)"
click at [90, 78] on input "Reinigingscode ruim" at bounding box center [103, 78] width 89 height 12
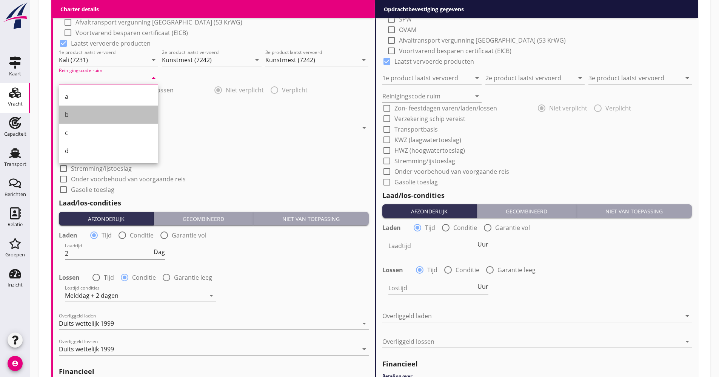
drag, startPoint x: 93, startPoint y: 112, endPoint x: 101, endPoint y: 116, distance: 9.1
click at [92, 112] on div "b" at bounding box center [108, 114] width 87 height 9
type input "b"
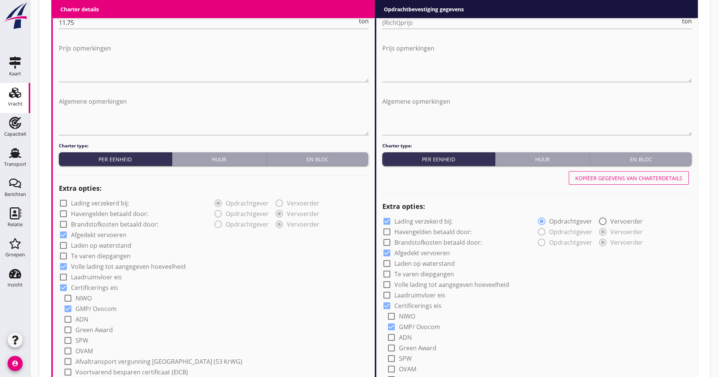
click at [586, 184] on button "Kopiëer gegevens van charterdetails" at bounding box center [628, 178] width 120 height 14
checkbox input "false"
checkbox input "true"
type input "Kali (7231)"
type input "Kunstmest (7242)"
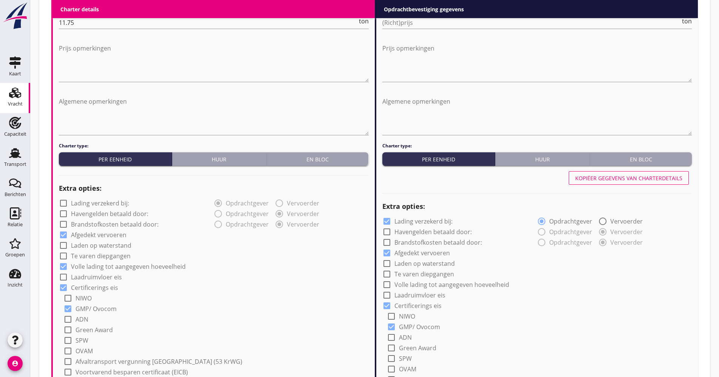
type input "Kunstmest (7242)"
type input "b"
checkbox input "true"
type input "2"
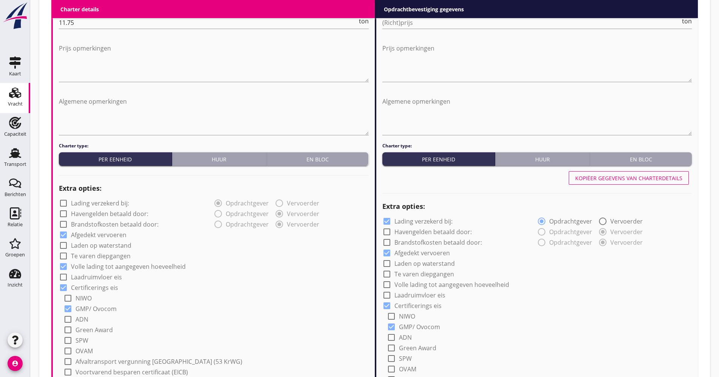
radio input "false"
radio input "true"
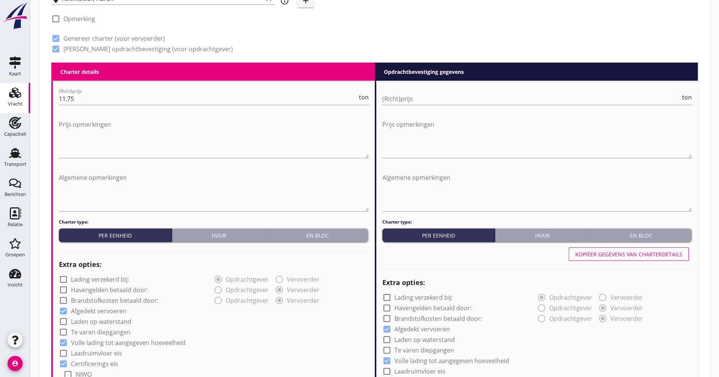
scroll to position [227, 0]
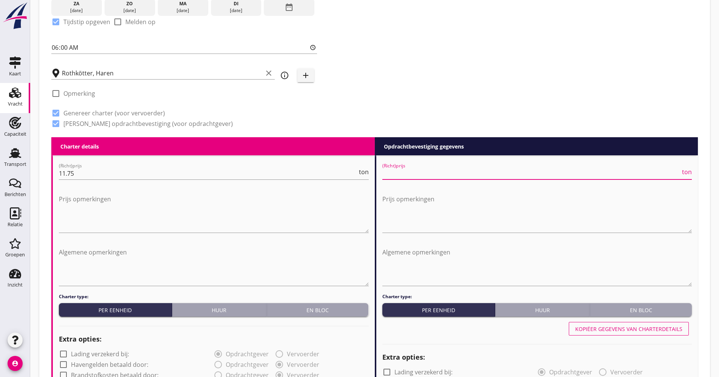
click at [499, 174] on input "(Richt)prijs" at bounding box center [531, 173] width 298 height 12
type input "14.25"
drag, startPoint x: 411, startPoint y: 97, endPoint x: 414, endPoint y: 102, distance: 5.7
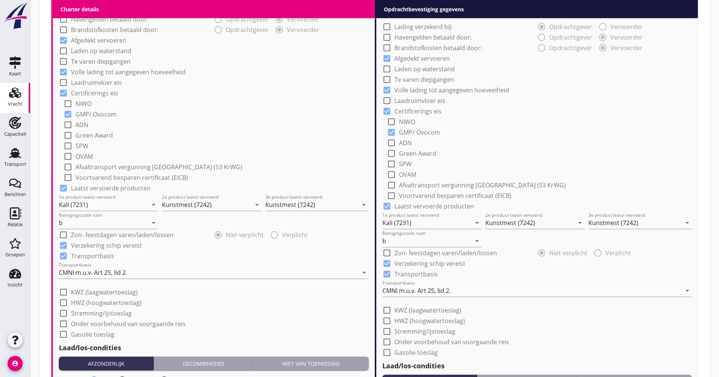
scroll to position [604, 0]
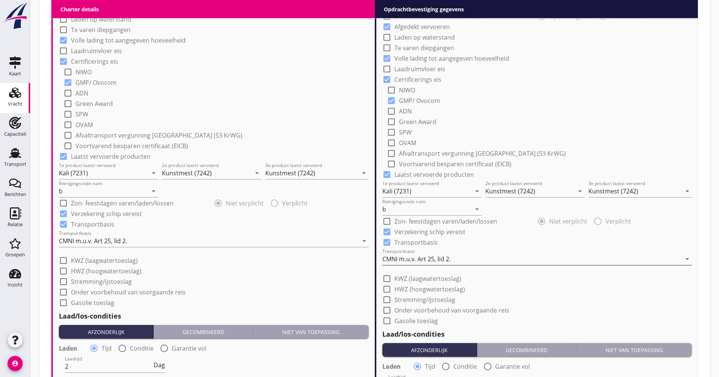
click at [427, 256] on div "CMNI m.u.v. Art 25, lid 2." at bounding box center [416, 259] width 68 height 7
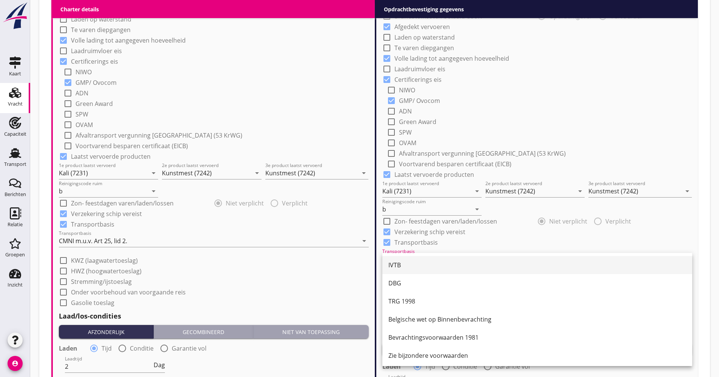
click at [419, 262] on div "IVTB" at bounding box center [537, 265] width 298 height 9
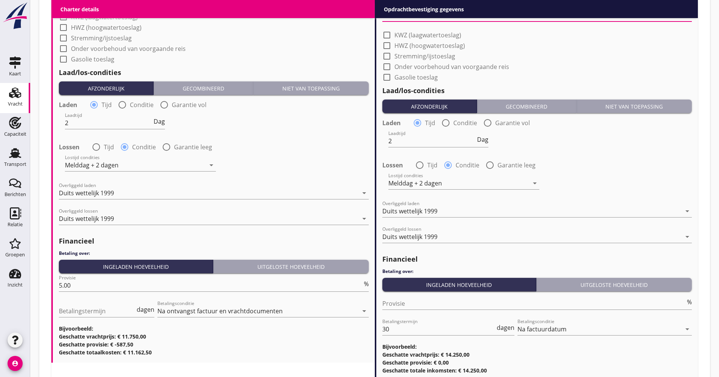
scroll to position [903, 0]
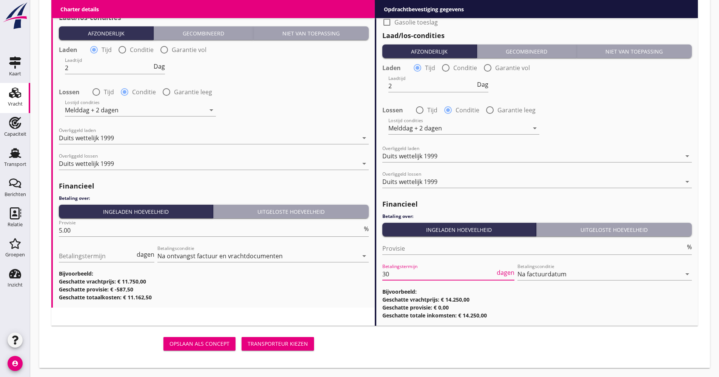
drag, startPoint x: 408, startPoint y: 276, endPoint x: 372, endPoint y: 283, distance: 37.5
type input "21"
click at [374, 351] on div "Opslaan als concept Transporteur kiezen" at bounding box center [374, 344] width 652 height 24
click at [287, 342] on div "Transporteur kiezen" at bounding box center [277, 344] width 60 height 8
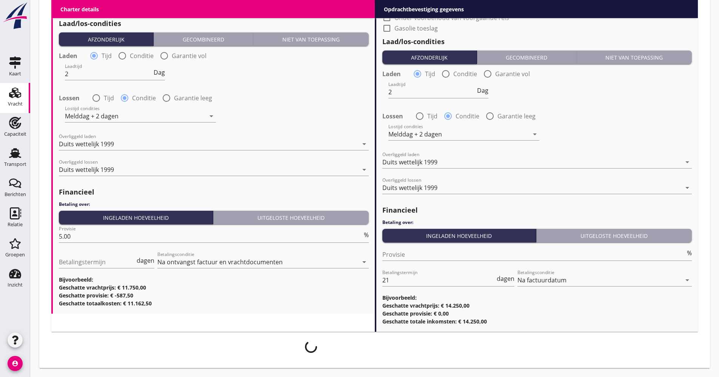
scroll to position [897, 0]
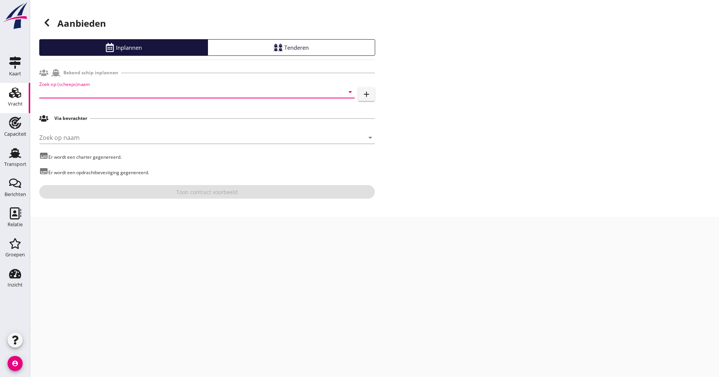
click at [116, 88] on input "Zoek op (scheeps)naam" at bounding box center [186, 92] width 294 height 12
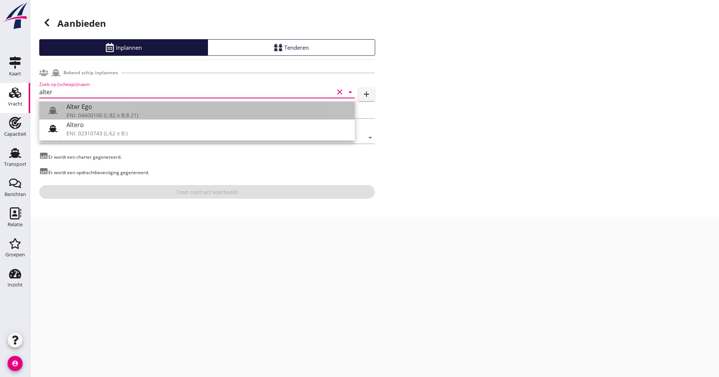
click at [58, 112] on div at bounding box center [52, 110] width 15 height 15
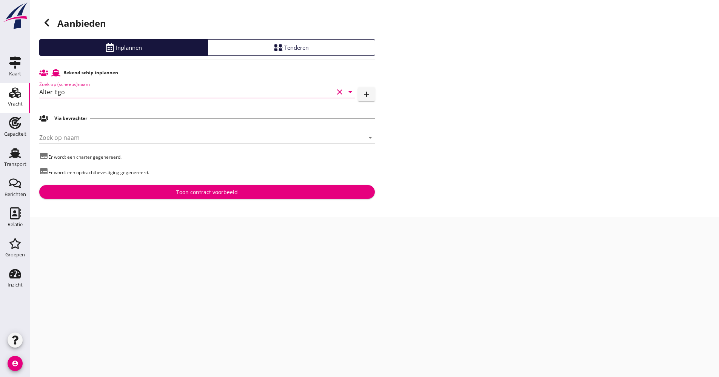
type input "Alter Ego"
click at [89, 139] on input "Zoek op naam" at bounding box center [196, 138] width 314 height 12
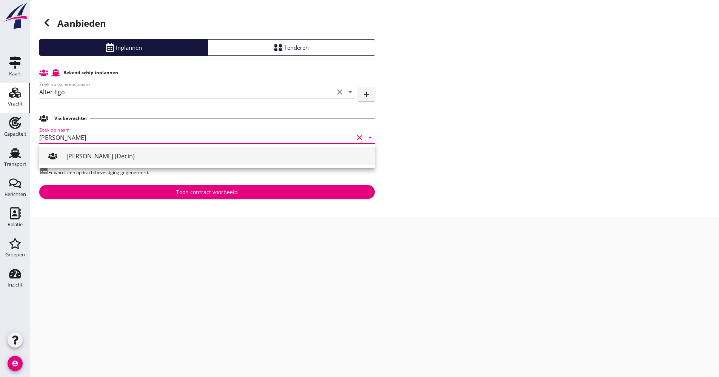
click at [84, 155] on div "[PERSON_NAME] (Decin)" at bounding box center [217, 156] width 302 height 9
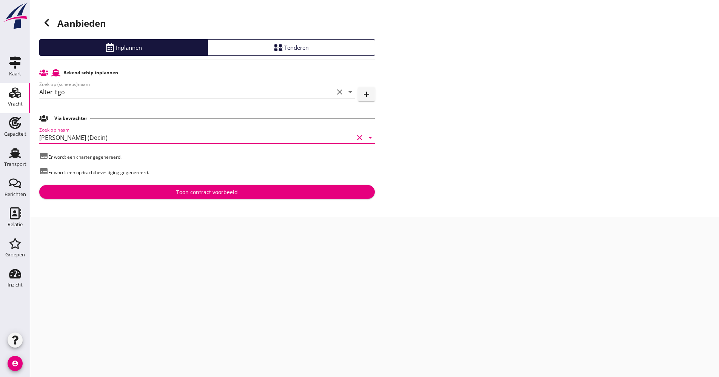
type input "[PERSON_NAME] (Decin)"
click at [146, 200] on div "Aanbieden Inplannen Tenderen Bekend schip inplannen Zoek op (scheeps)naam Alter…" at bounding box center [374, 108] width 688 height 217
click at [146, 195] on div "Toon contract voorbeeld" at bounding box center [206, 192] width 323 height 8
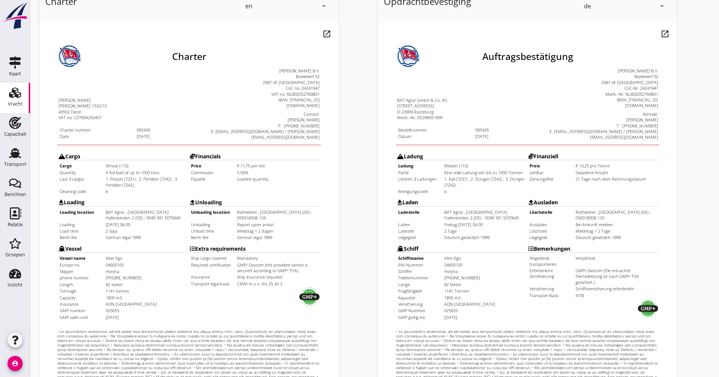
scroll to position [151, 0]
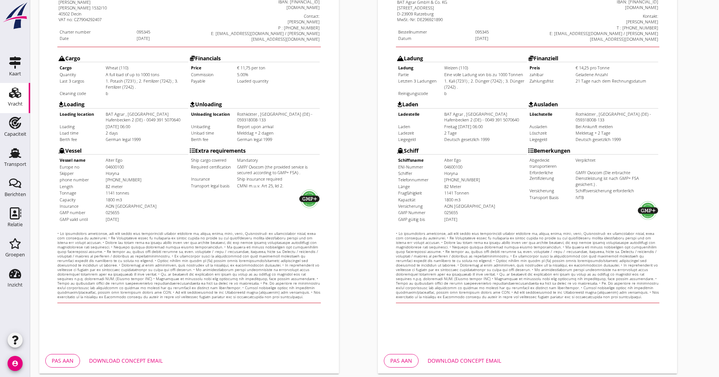
click at [485, 365] on button "Download concept email" at bounding box center [464, 361] width 86 height 14
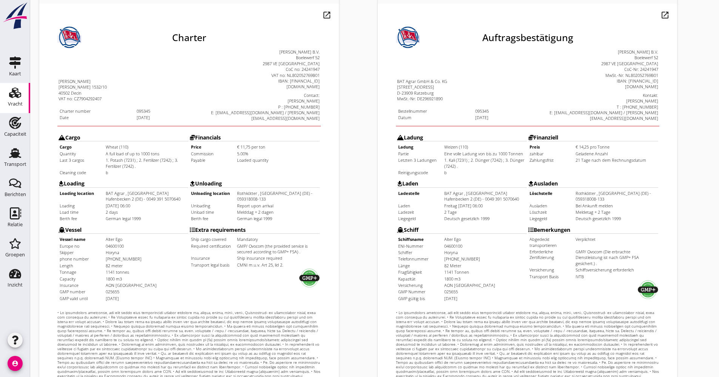
scroll to position [0, 0]
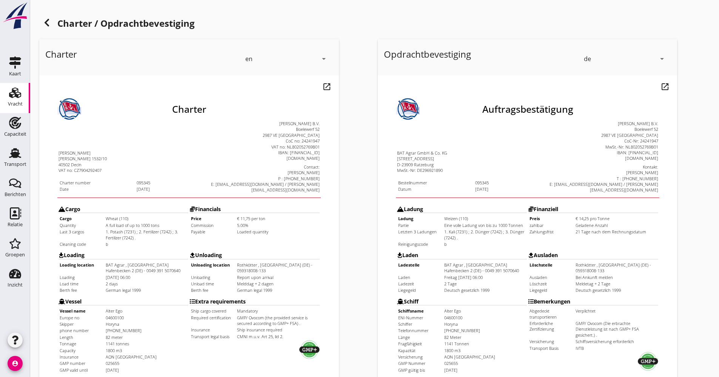
click at [293, 63] on div "en" at bounding box center [281, 59] width 72 height 12
click at [263, 84] on div "de" at bounding box center [287, 87] width 80 height 9
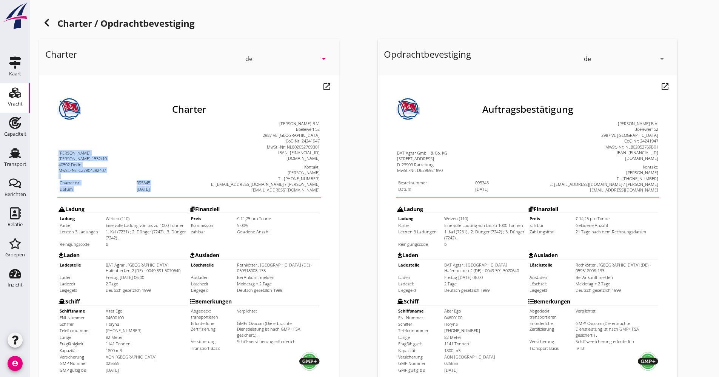
drag, startPoint x: 268, startPoint y: 103, endPoint x: 307, endPoint y: 163, distance: 71.2
click at [307, 163] on html "Charter [PERSON_NAME] [PERSON_NAME] 1532/10 40502 Decin MwSt.-Nr: CZ7904292407 …" at bounding box center [173, 260] width 269 height 371
drag, startPoint x: 267, startPoint y: 88, endPoint x: 349, endPoint y: 186, distance: 127.0
click at [349, 186] on div "Charter de arrow_drop_down open_in_new Pas aan Download concept email" at bounding box center [205, 281] width 338 height 491
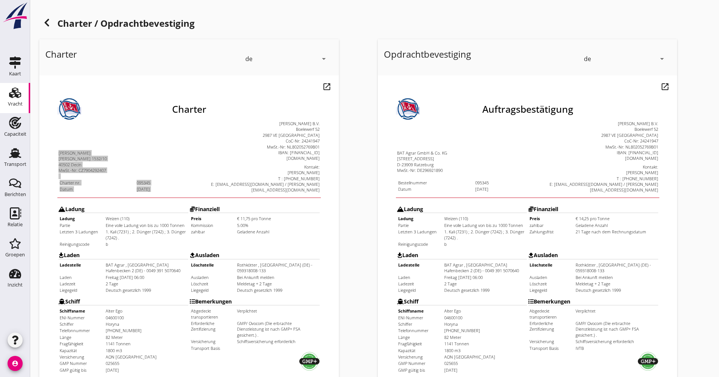
click at [325, 175] on iframe at bounding box center [188, 287] width 299 height 424
click at [303, 154] on div "[PERSON_NAME]" at bounding box center [240, 154] width 130 height 6
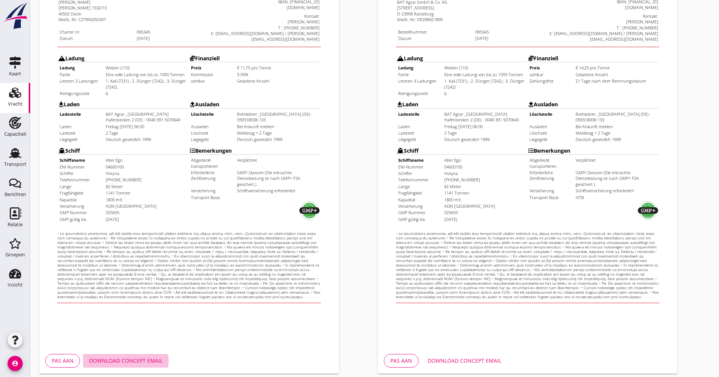
click at [141, 365] on button "Download concept email" at bounding box center [126, 361] width 86 height 14
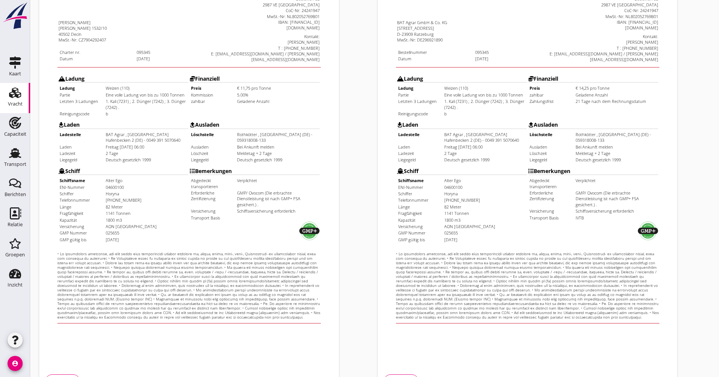
scroll to position [181, 0]
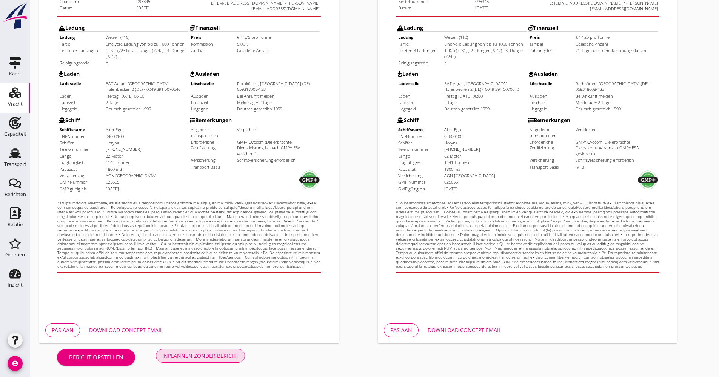
click at [212, 351] on button "Inplannen zonder bericht" at bounding box center [200, 356] width 89 height 14
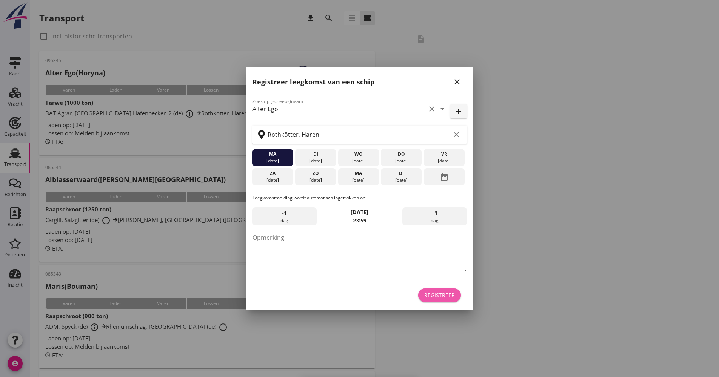
click at [436, 290] on button "Registreer" at bounding box center [439, 296] width 43 height 14
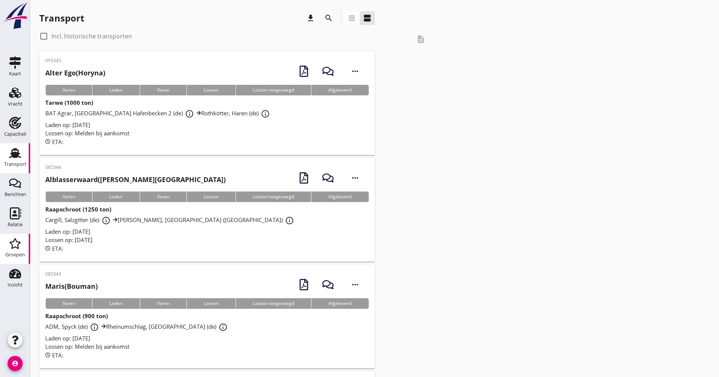
click at [22, 255] on div "Groepen" at bounding box center [15, 254] width 20 height 5
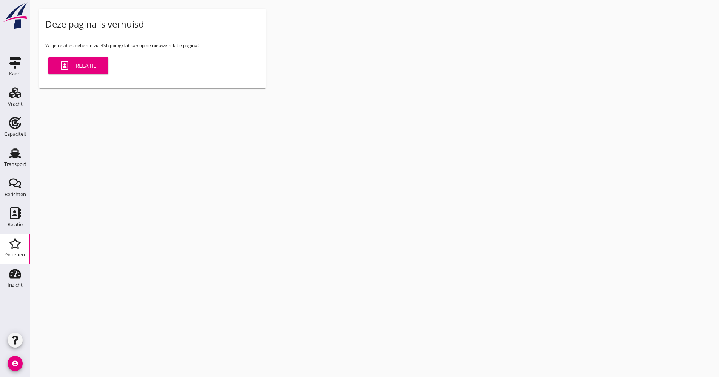
click at [23, 344] on div at bounding box center [15, 341] width 30 height 23
click at [14, 341] on use "button" at bounding box center [15, 340] width 6 height 9
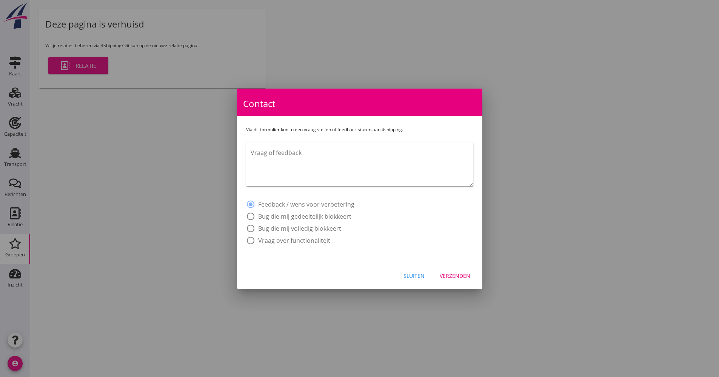
click at [373, 187] on div "Vraag of feedback" at bounding box center [359, 169] width 227 height 55
drag, startPoint x: 371, startPoint y: 186, endPoint x: 344, endPoint y: 170, distance: 31.8
click at [345, 172] on textarea "Vraag of feedback" at bounding box center [361, 167] width 223 height 40
click at [412, 154] on textarea "Goedemorgen, willen jullie de Duitse vertaling van Tarwe toevoegen bij goederen…" at bounding box center [361, 167] width 223 height 40
click at [359, 163] on textarea "Goedemorgen, willen jullie de Duitse vertaling van Tarwe toevoegen bij goederen…" at bounding box center [361, 167] width 223 height 40
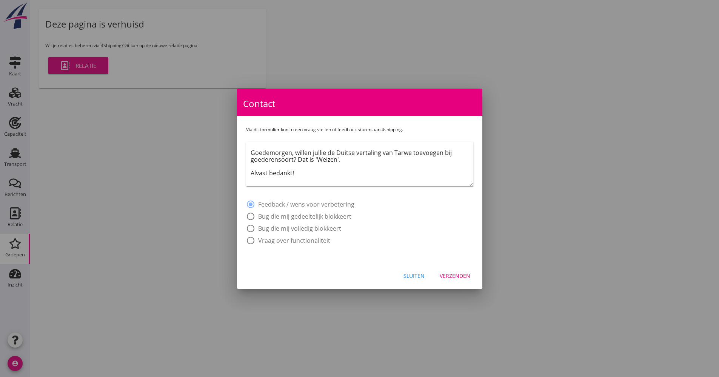
type textarea "Goedemorgen, willen jullie de Duitse vertaling van Tarwe toevoegen bij goederen…"
click at [457, 274] on div "Verzenden" at bounding box center [454, 276] width 31 height 8
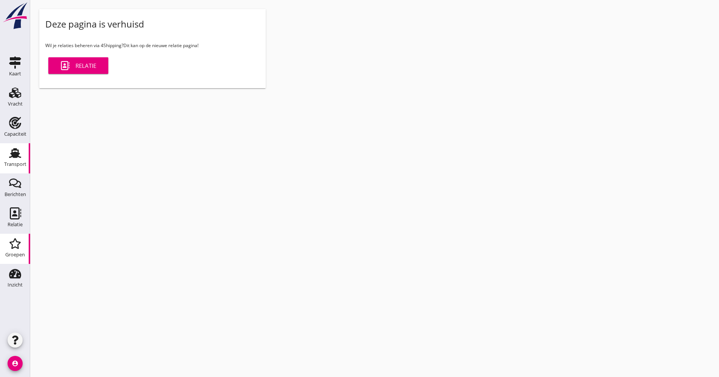
click at [21, 157] on div "Transport" at bounding box center [15, 153] width 18 height 12
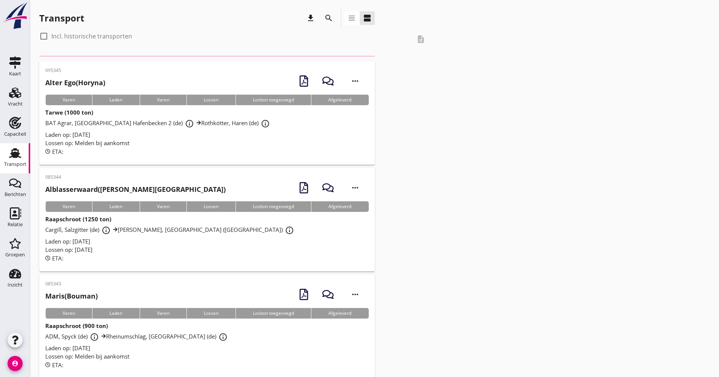
click at [329, 15] on icon "search" at bounding box center [328, 18] width 9 height 9
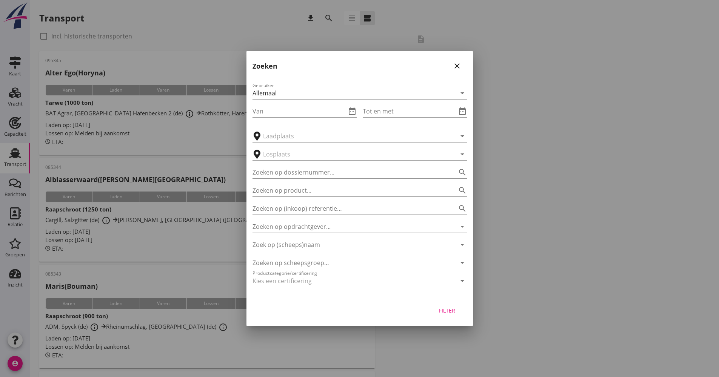
click at [300, 244] on input "Zoek op (scheeps)naam" at bounding box center [348, 245] width 193 height 12
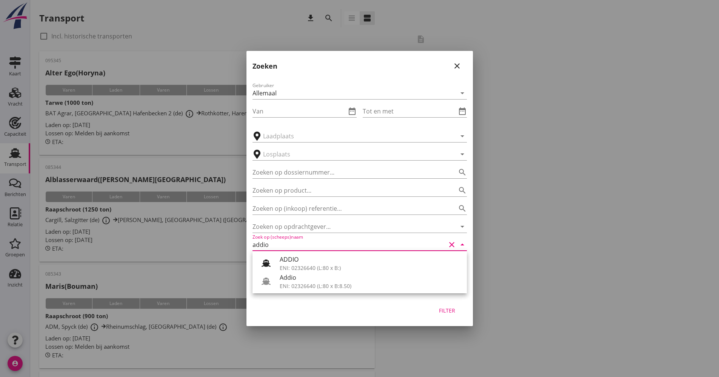
click at [297, 283] on div "ENI: 02326640 (L:80 x B:8.50)" at bounding box center [369, 286] width 181 height 8
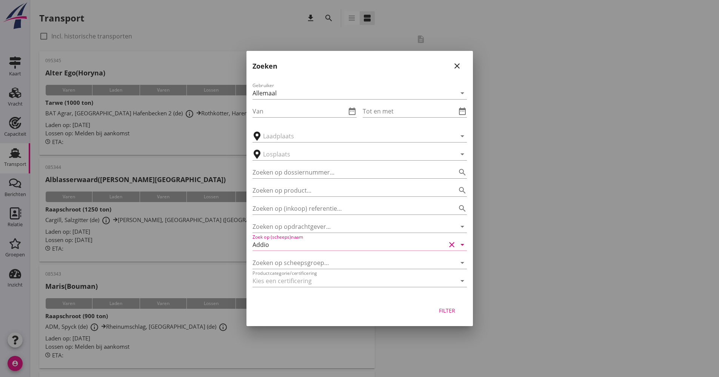
click at [442, 306] on button "Filter" at bounding box center [446, 311] width 33 height 14
type input "Addio"
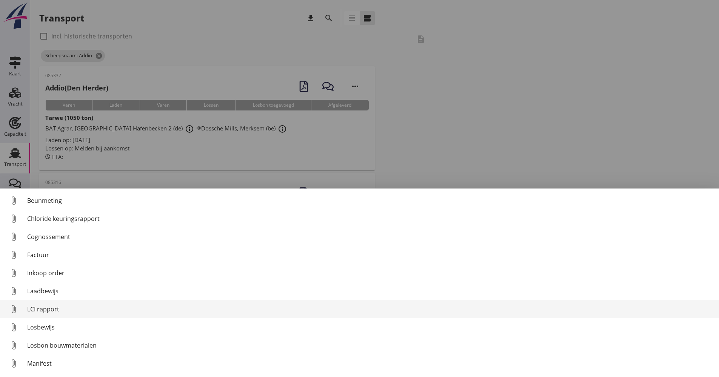
click at [48, 311] on div "LCI rapport" at bounding box center [369, 309] width 685 height 9
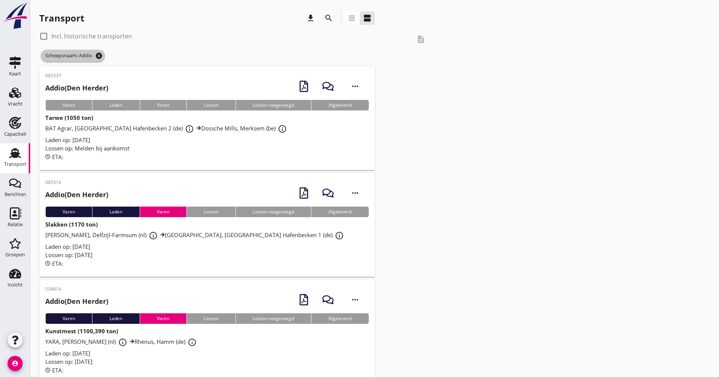
click at [101, 56] on icon "cancel" at bounding box center [99, 56] width 8 height 8
